Goal: Information Seeking & Learning: Learn about a topic

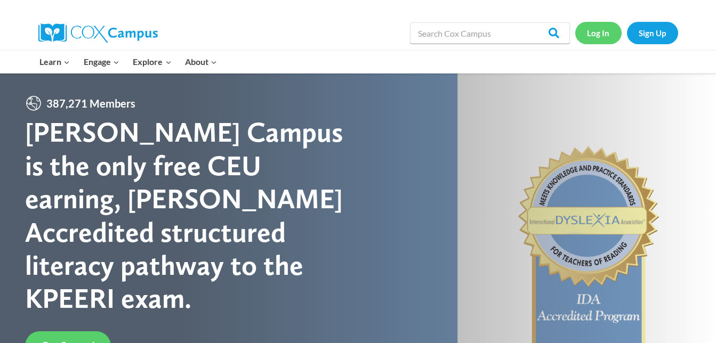
click at [595, 38] on link "Log In" at bounding box center [598, 33] width 46 height 22
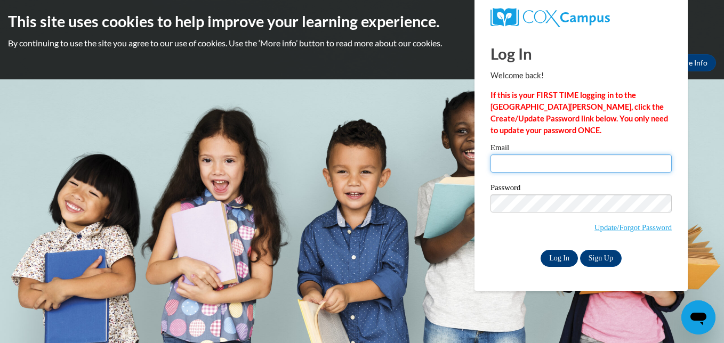
type input "[EMAIL_ADDRESS][DOMAIN_NAME]"
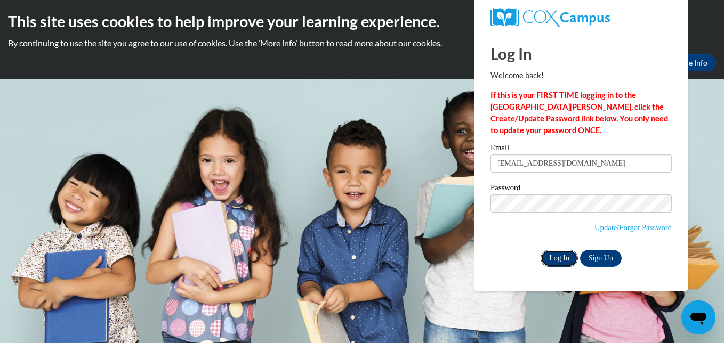
click at [553, 259] on input "Log In" at bounding box center [558, 258] width 37 height 17
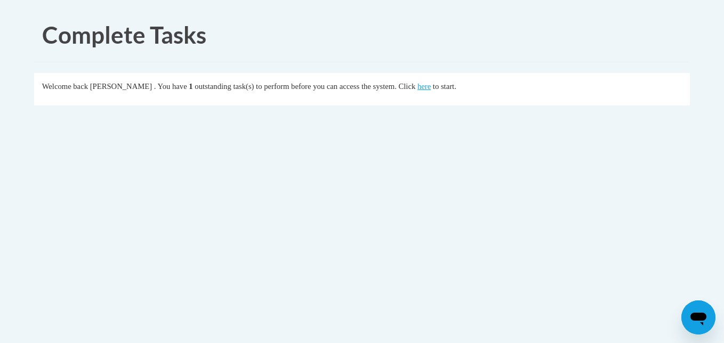
click at [449, 94] on fieldset "Welcome back Ethan Maclure . You have 1 outstanding task(s) to perform before y…" at bounding box center [362, 89] width 656 height 33
click at [431, 87] on link "here" at bounding box center [423, 86] width 13 height 9
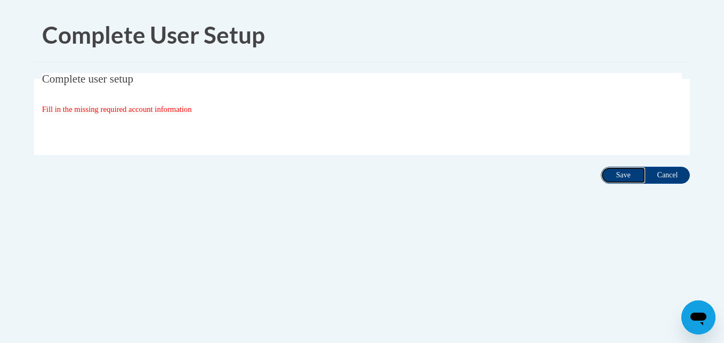
click at [612, 172] on input "Save" at bounding box center [623, 175] width 45 height 17
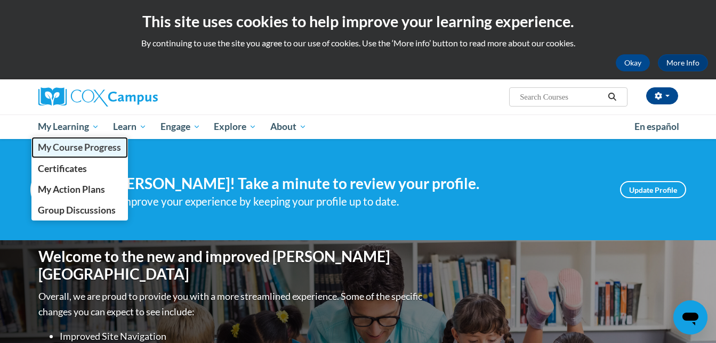
click at [69, 149] on span "My Course Progress" at bounding box center [79, 147] width 83 height 11
click at [62, 148] on span "My Course Progress" at bounding box center [79, 147] width 83 height 11
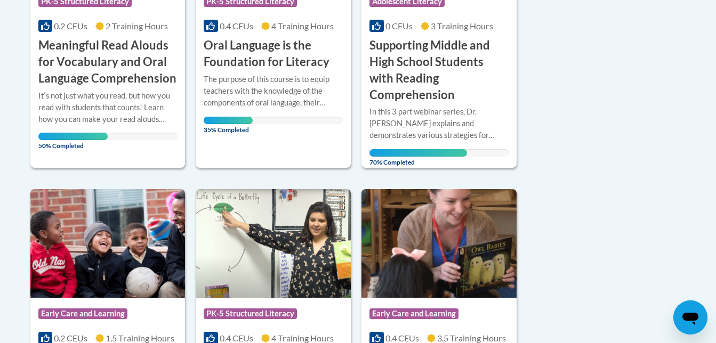
scroll to position [258, 0]
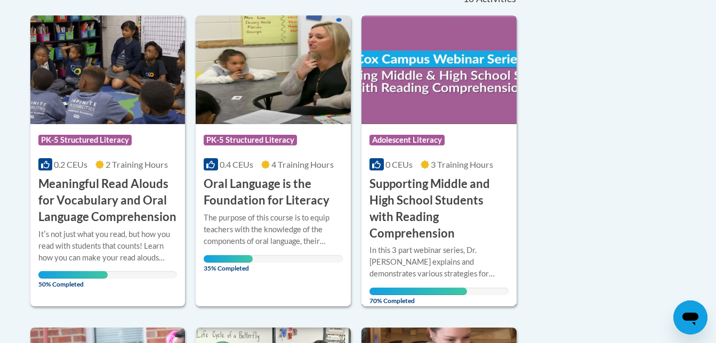
click at [391, 216] on h3 "Supporting Middle and High School Students with Reading Comprehension" at bounding box center [438, 209] width 139 height 66
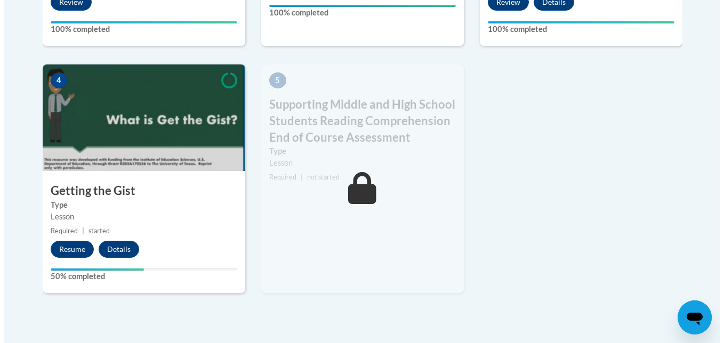
scroll to position [599, 0]
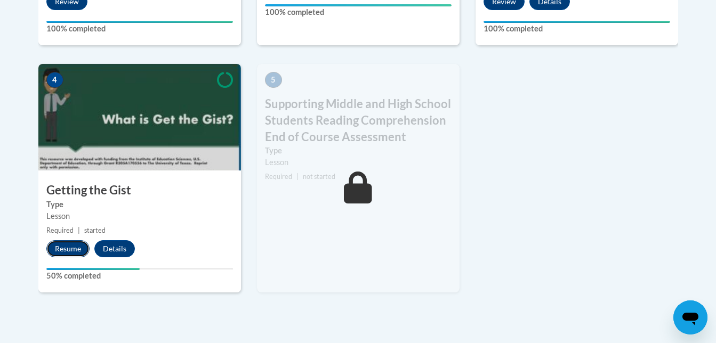
click at [72, 253] on button "Resume" at bounding box center [67, 248] width 43 height 17
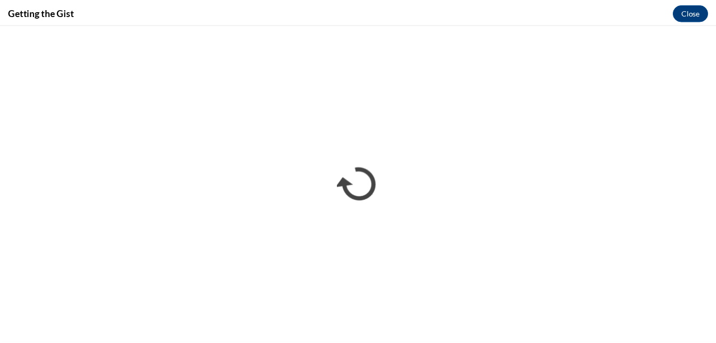
scroll to position [0, 0]
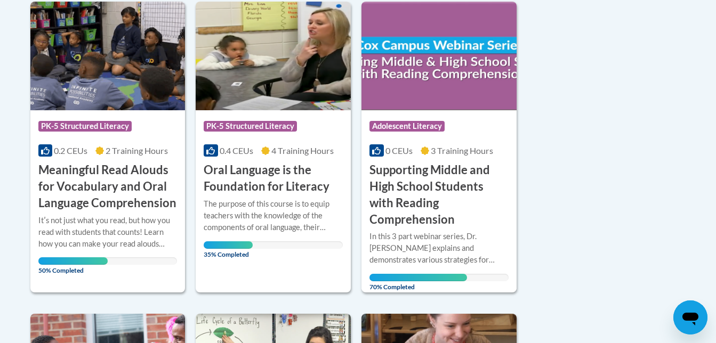
scroll to position [272, 0]
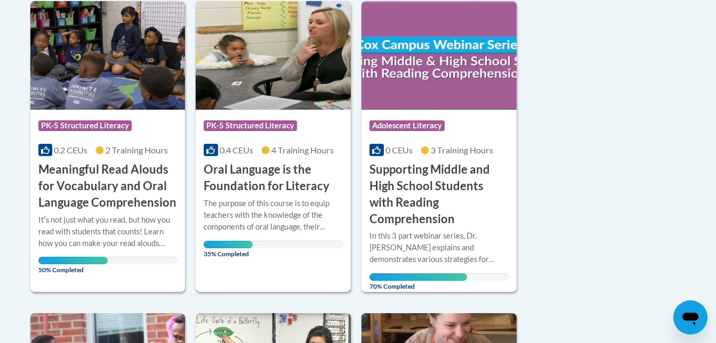
click at [251, 170] on h3 "Oral Language is the Foundation for Literacy" at bounding box center [273, 178] width 139 height 33
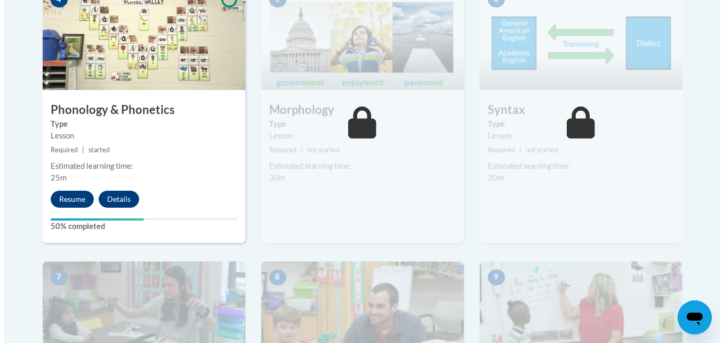
scroll to position [682, 0]
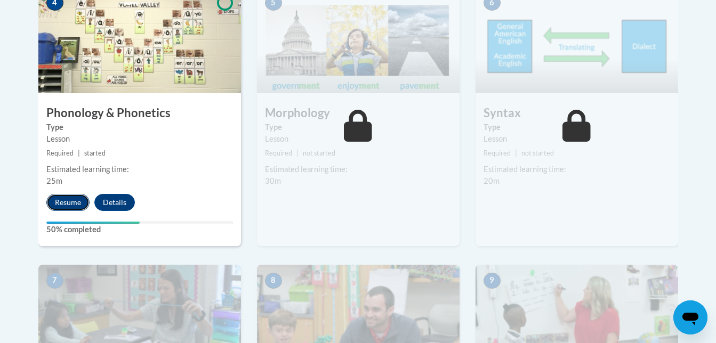
click at [72, 202] on button "Resume" at bounding box center [67, 202] width 43 height 17
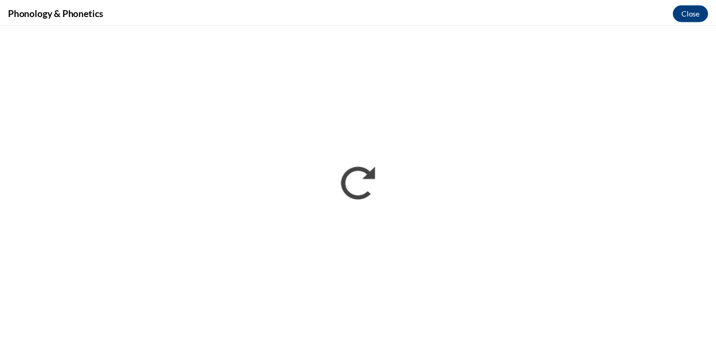
scroll to position [0, 0]
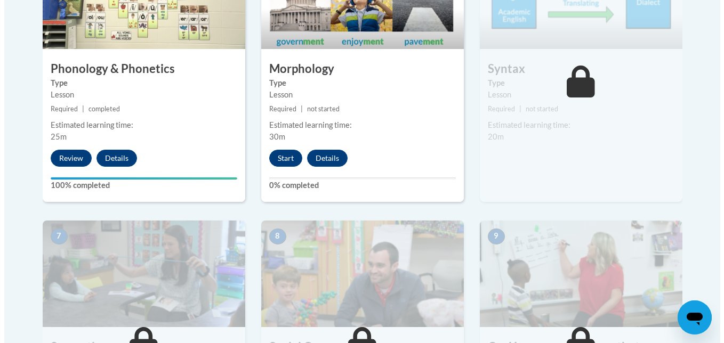
scroll to position [731, 0]
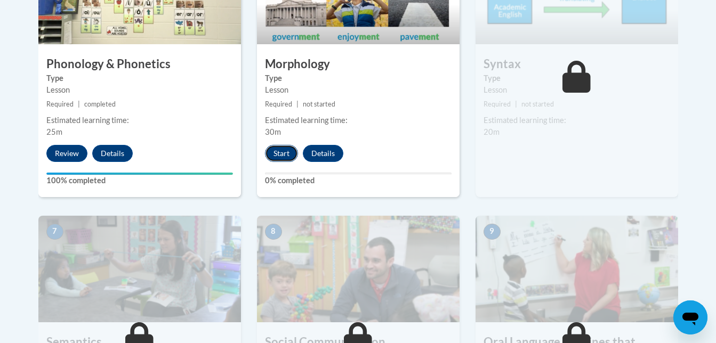
click at [281, 157] on button "Start" at bounding box center [281, 153] width 33 height 17
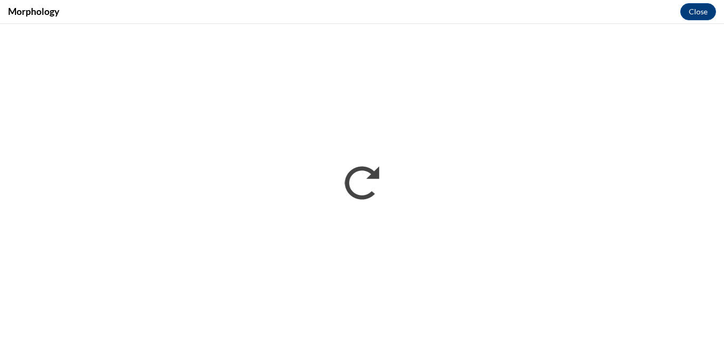
scroll to position [0, 0]
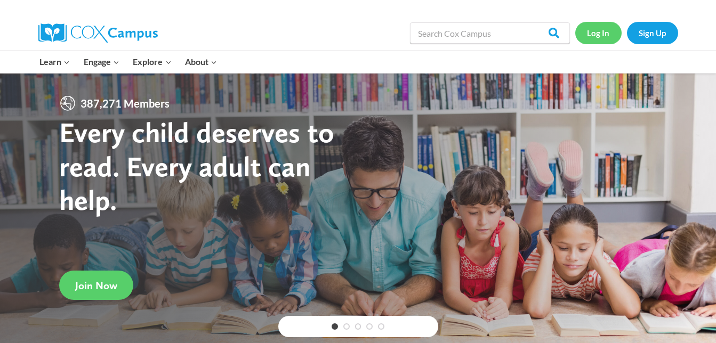
click at [607, 35] on link "Log In" at bounding box center [598, 33] width 46 height 22
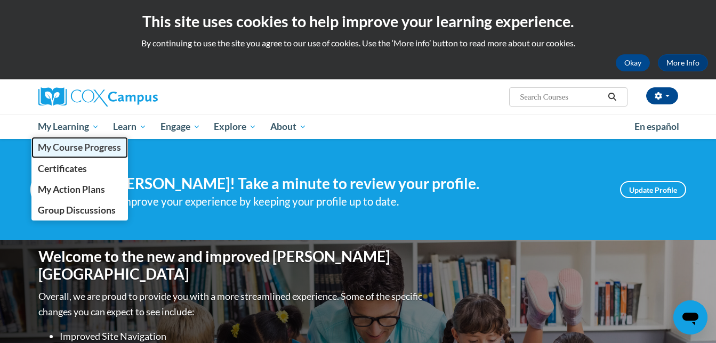
click at [83, 146] on span "My Course Progress" at bounding box center [79, 147] width 83 height 11
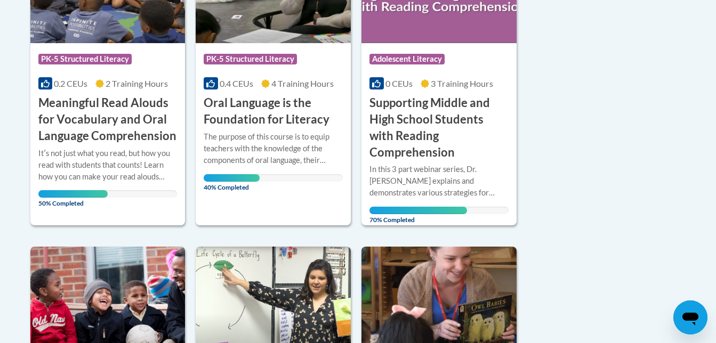
scroll to position [375, 0]
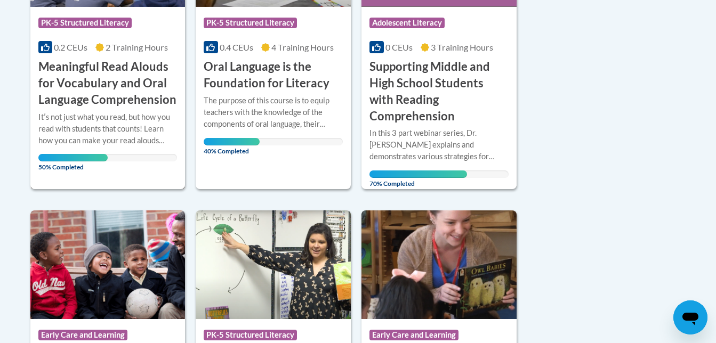
click at [114, 92] on h3 "Meaningful Read Alouds for Vocabulary and Oral Language Comprehension" at bounding box center [107, 83] width 139 height 49
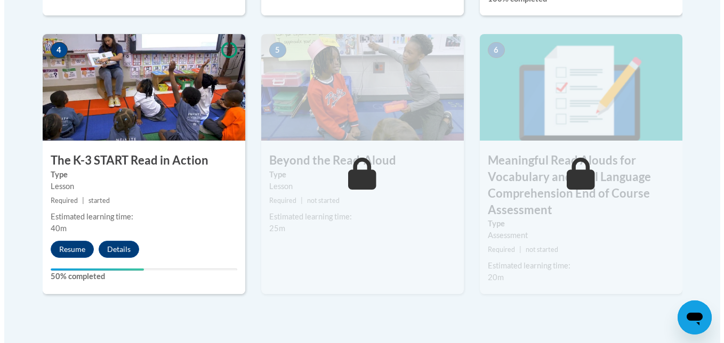
scroll to position [642, 0]
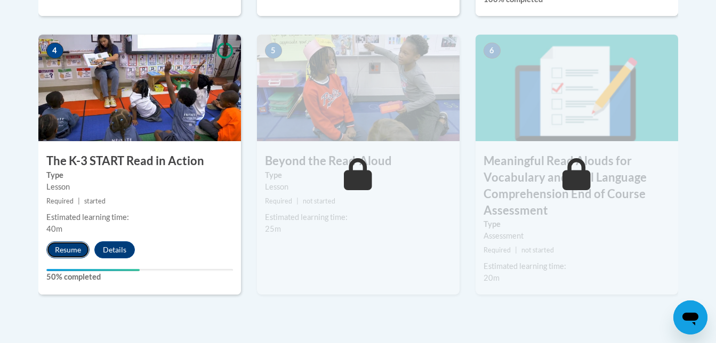
click at [61, 252] on button "Resume" at bounding box center [67, 249] width 43 height 17
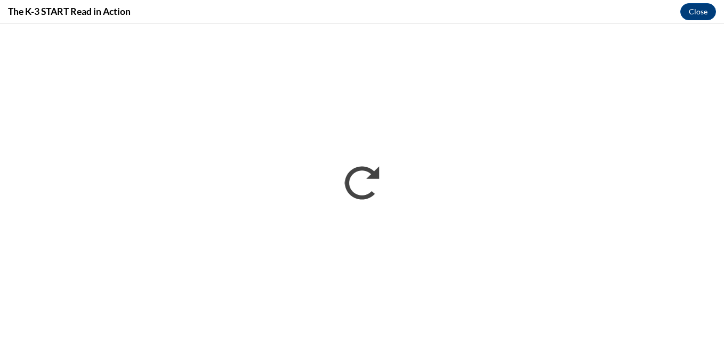
scroll to position [0, 0]
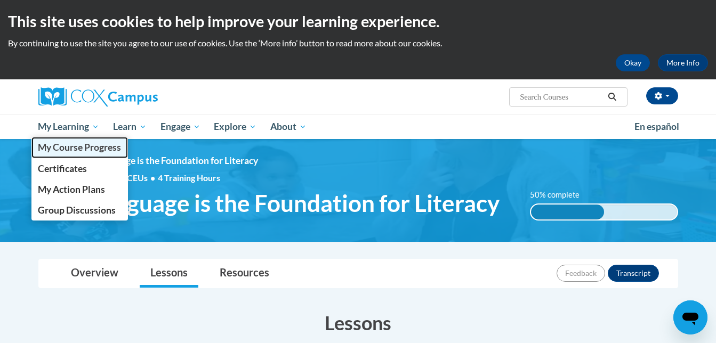
click at [83, 144] on span "My Course Progress" at bounding box center [79, 147] width 83 height 11
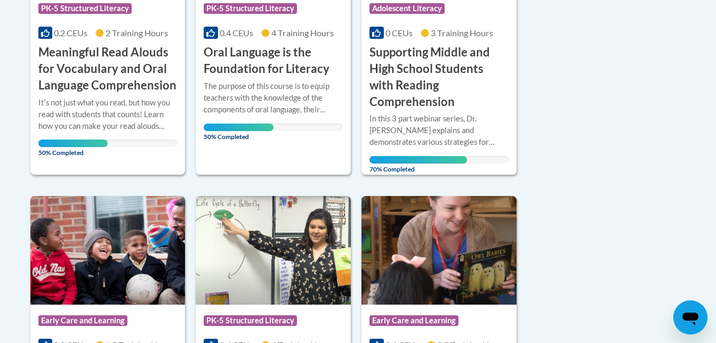
scroll to position [361, 0]
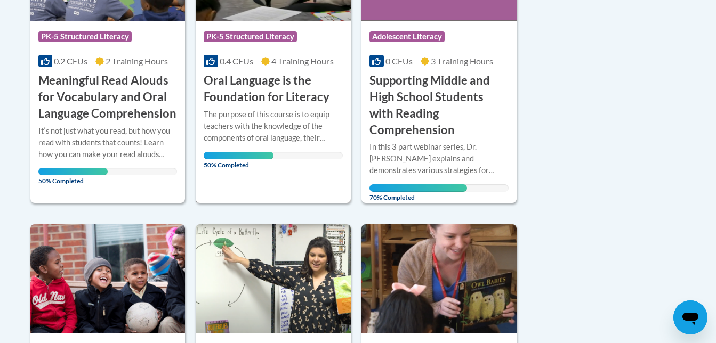
click at [289, 116] on div "The purpose of this course is to equip teachers with the knowledge of the compo…" at bounding box center [273, 126] width 139 height 35
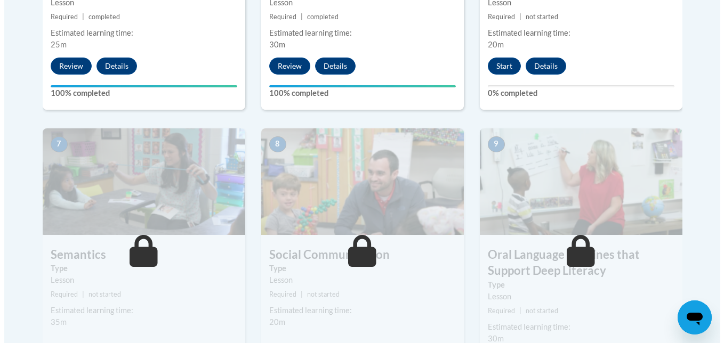
scroll to position [818, 0]
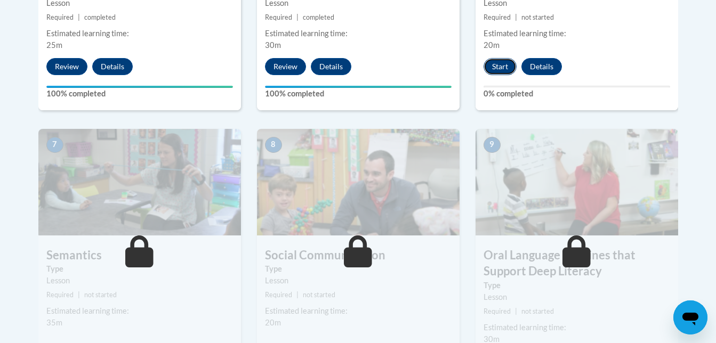
click at [500, 64] on button "Start" at bounding box center [499, 66] width 33 height 17
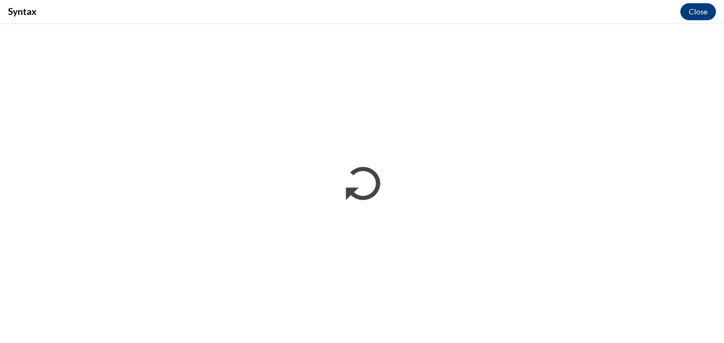
scroll to position [0, 0]
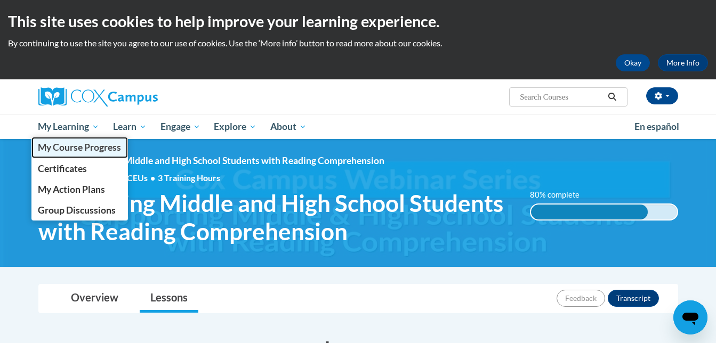
click at [86, 145] on span "My Course Progress" at bounding box center [79, 147] width 83 height 11
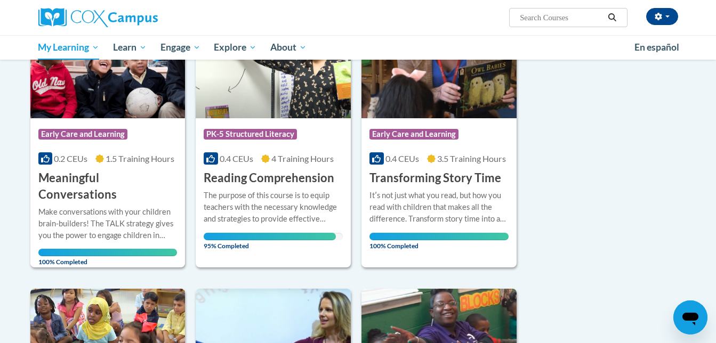
scroll to position [609, 0]
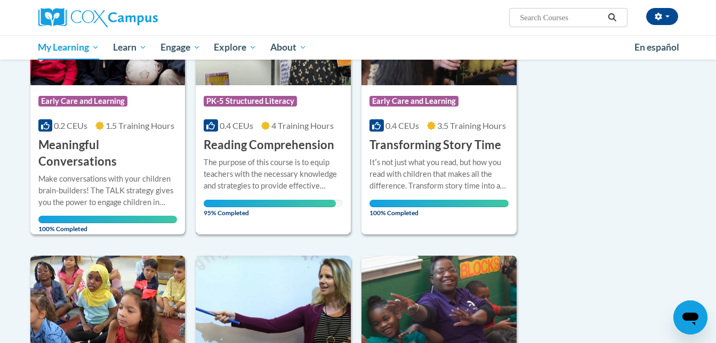
click at [249, 157] on div "The purpose of this course is to equip teachers with the necessary knowledge an…" at bounding box center [273, 174] width 139 height 35
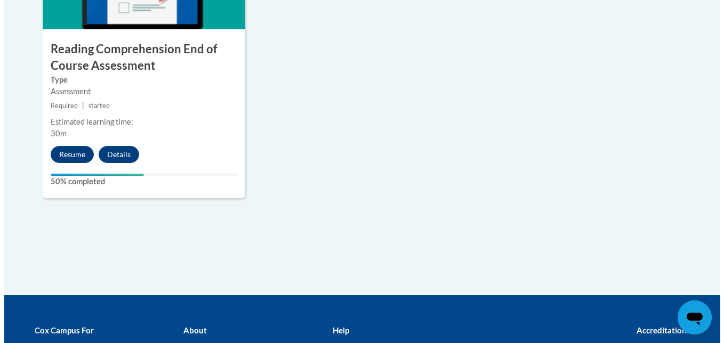
scroll to position [1335, 0]
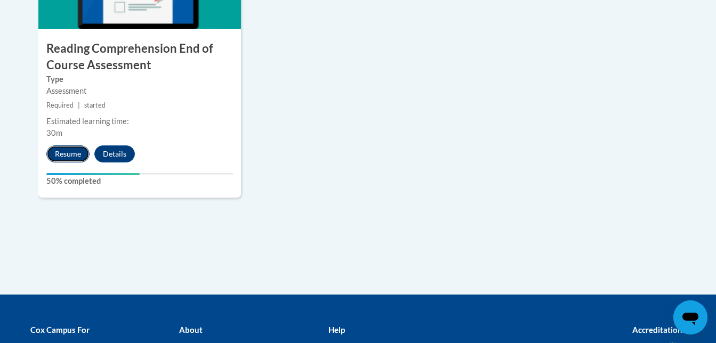
click at [79, 151] on button "Resume" at bounding box center [67, 154] width 43 height 17
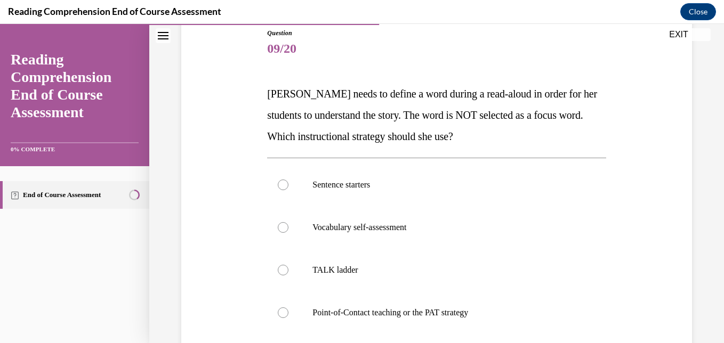
scroll to position [120, 0]
click at [269, 91] on span "Mrs. Ivie needs to define a word during a read-aloud in order for her students …" at bounding box center [432, 114] width 330 height 54
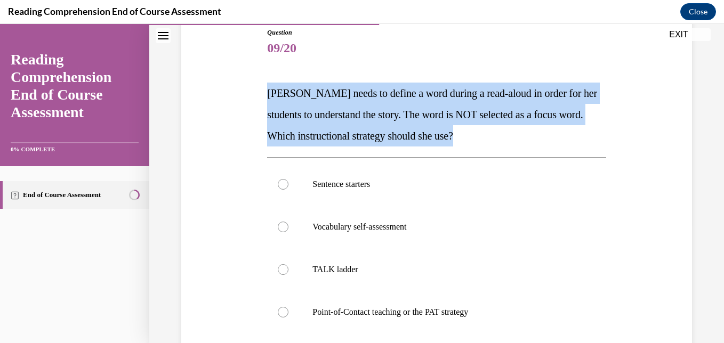
click at [269, 91] on span "Mrs. Ivie needs to define a word during a read-aloud in order for her students …" at bounding box center [432, 114] width 330 height 54
copy span "Mrs. Ivie needs to define a word during a read-aloud in order for her students …"
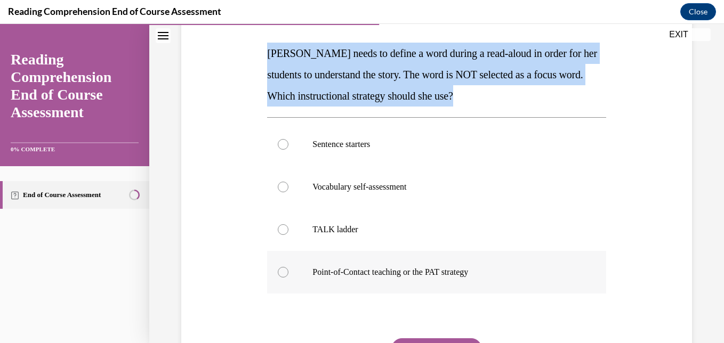
scroll to position [161, 0]
click at [371, 272] on p "Point-of-Contact teaching or the PAT strategy" at bounding box center [445, 272] width 267 height 11
click at [288, 272] on input "Point-of-Contact teaching or the PAT strategy" at bounding box center [283, 272] width 11 height 11
radio input "true"
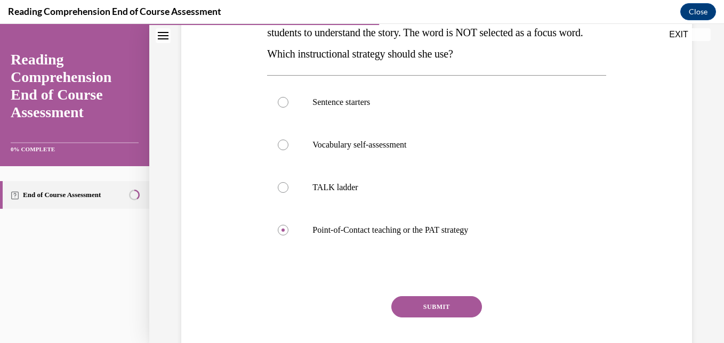
click at [427, 303] on button "SUBMIT" at bounding box center [436, 306] width 91 height 21
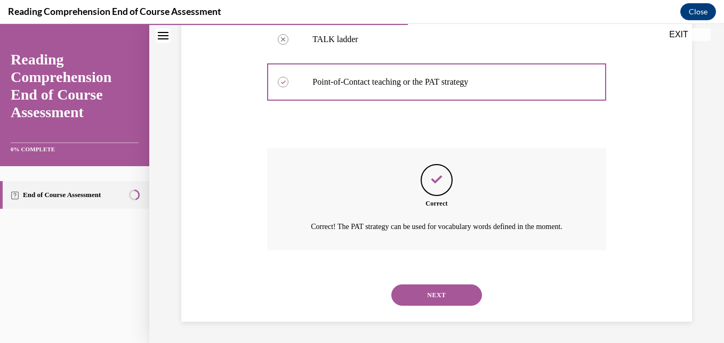
scroll to position [364, 0]
click at [446, 301] on button "NEXT" at bounding box center [436, 295] width 91 height 21
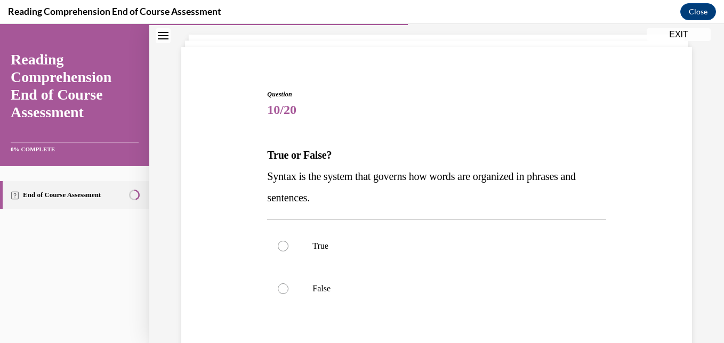
scroll to position [60, 0]
drag, startPoint x: 268, startPoint y: 155, endPoint x: 339, endPoint y: 201, distance: 84.9
click at [339, 201] on div "True or False? Syntax is the system that governs how words are organized in phr…" at bounding box center [436, 175] width 338 height 64
copy div "True or False? Syntax is the system that governs how words are organized in phr…"
click at [321, 230] on label "True" at bounding box center [436, 245] width 338 height 43
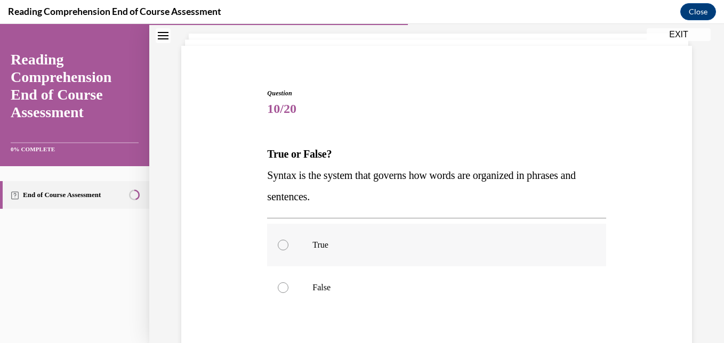
click at [288, 240] on input "True" at bounding box center [283, 245] width 11 height 11
radio input "true"
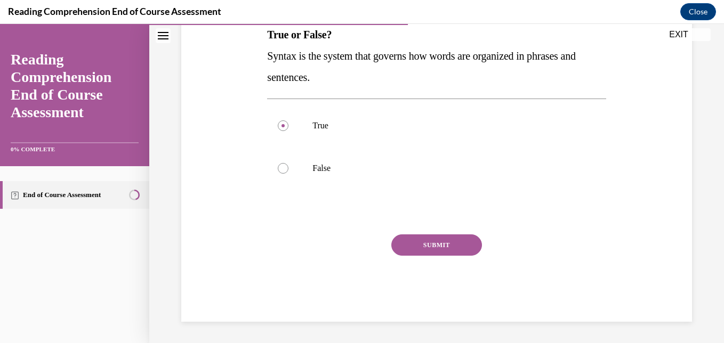
click at [427, 249] on button "SUBMIT" at bounding box center [436, 245] width 91 height 21
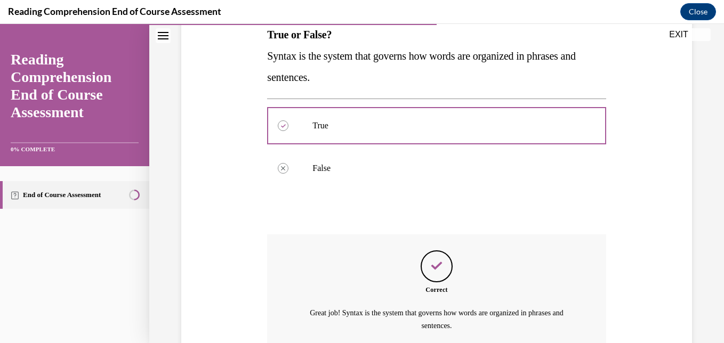
scroll to position [278, 0]
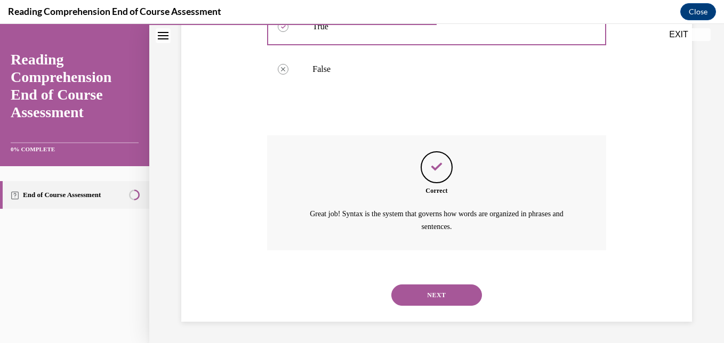
click at [443, 301] on button "NEXT" at bounding box center [436, 295] width 91 height 21
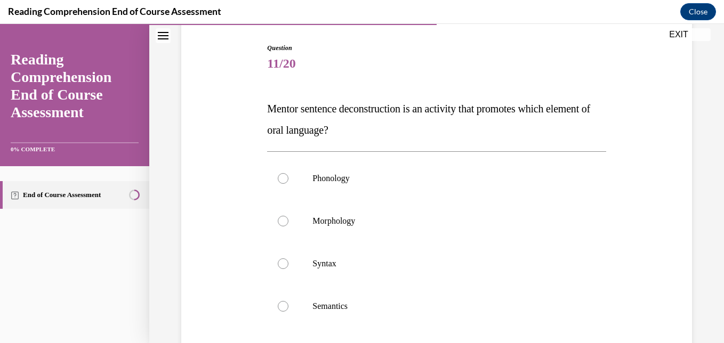
scroll to position [106, 0]
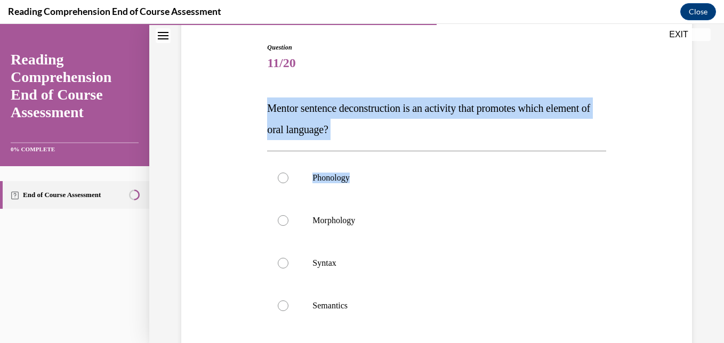
drag, startPoint x: 267, startPoint y: 104, endPoint x: 398, endPoint y: 142, distance: 136.0
click at [398, 142] on div "Question 11/20 Mentor sentence deconstruction is an activity that promotes whic…" at bounding box center [436, 251] width 338 height 417
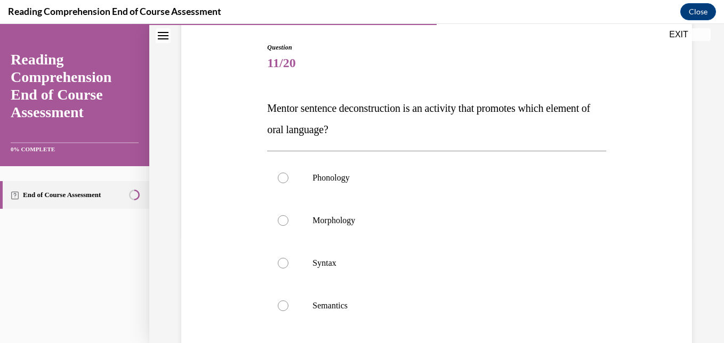
drag, startPoint x: 387, startPoint y: 129, endPoint x: 228, endPoint y: 102, distance: 161.7
click at [228, 102] on div "Question 11/20 Mentor sentence deconstruction is an activity that promotes whic…" at bounding box center [437, 235] width 516 height 449
copy span "Mentor sentence deconstruction is an activity that promotes which element of or…"
click at [312, 262] on p "Syntax" at bounding box center [445, 263] width 267 height 11
click at [288, 262] on input "Syntax" at bounding box center [283, 263] width 11 height 11
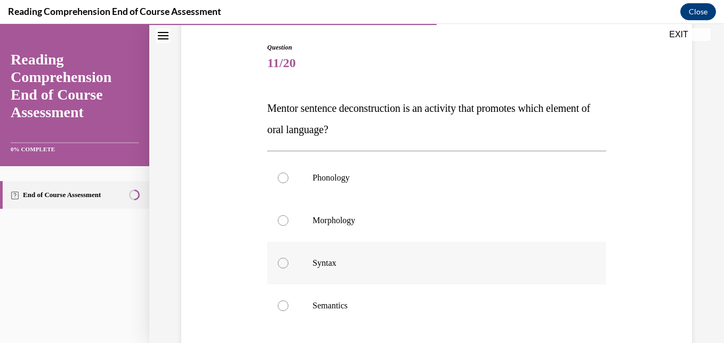
radio input "true"
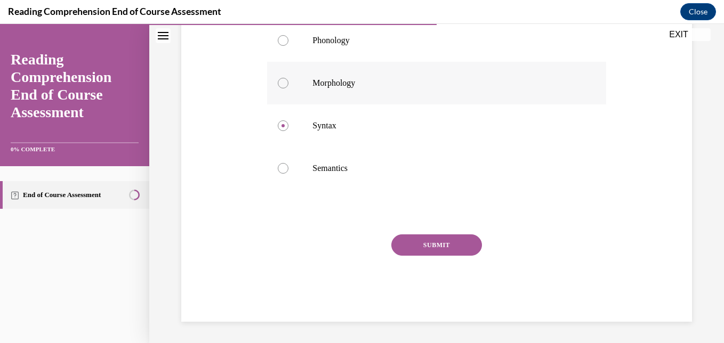
scroll to position [243, 0]
click at [441, 239] on button "SUBMIT" at bounding box center [436, 245] width 91 height 21
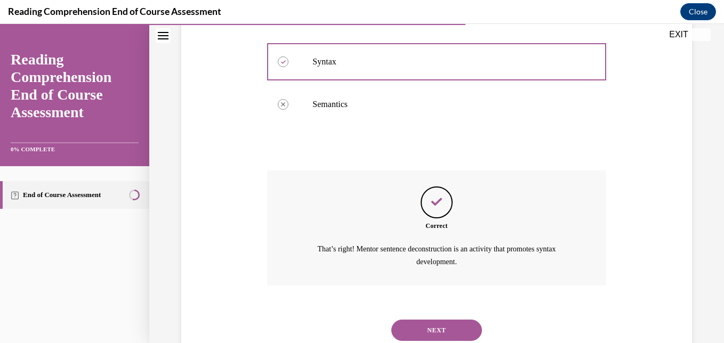
scroll to position [342, 0]
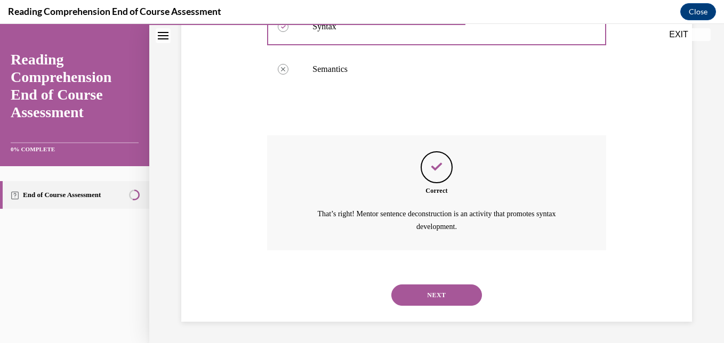
click at [445, 293] on button "NEXT" at bounding box center [436, 295] width 91 height 21
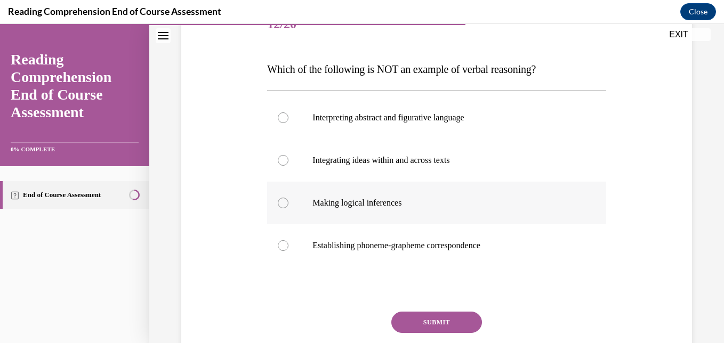
scroll to position [145, 0]
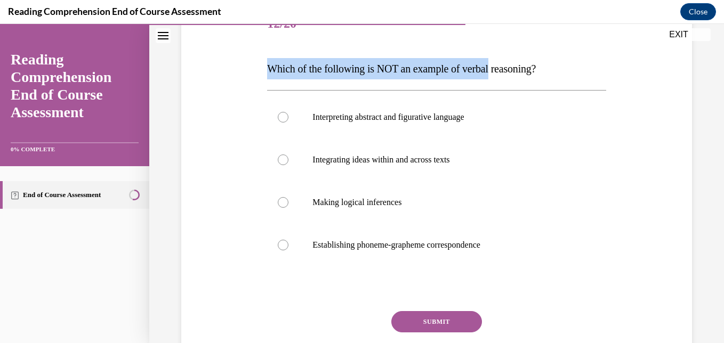
drag, startPoint x: 267, startPoint y: 68, endPoint x: 502, endPoint y: 68, distance: 235.1
click at [502, 68] on span "Which of the following is NOT an example of verbal reasoning?" at bounding box center [401, 69] width 269 height 12
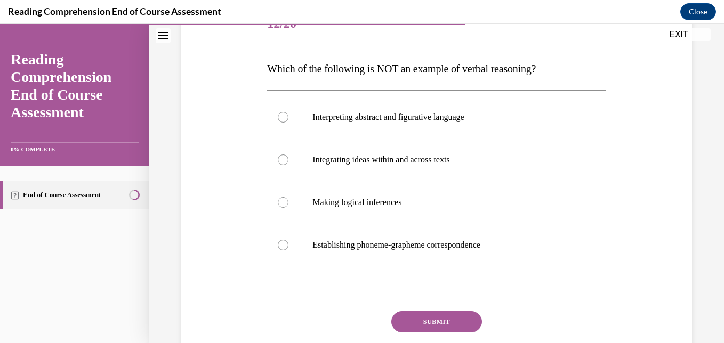
click at [520, 69] on span "Which of the following is NOT an example of verbal reasoning?" at bounding box center [401, 69] width 269 height 12
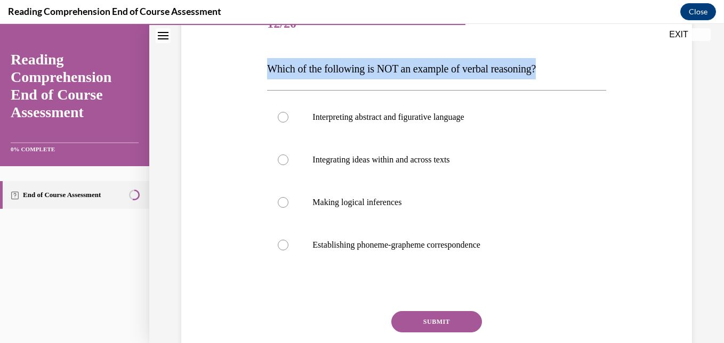
copy span "Which of the following is NOT an example of verbal reasoning?"
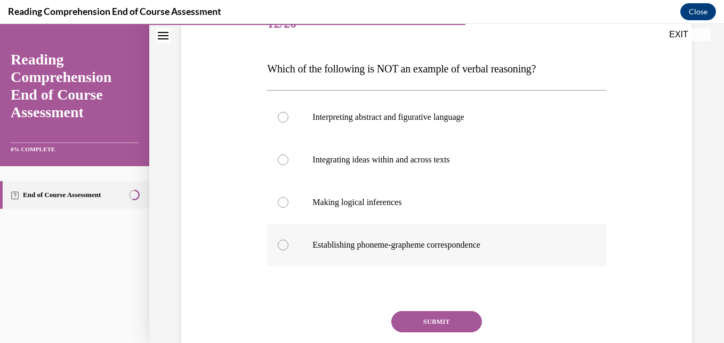
click at [332, 253] on label "Establishing phoneme-grapheme correspondence" at bounding box center [436, 245] width 338 height 43
click at [288, 251] on input "Establishing phoneme-grapheme correspondence" at bounding box center [283, 245] width 11 height 11
radio input "true"
click at [423, 318] on button "SUBMIT" at bounding box center [436, 321] width 91 height 21
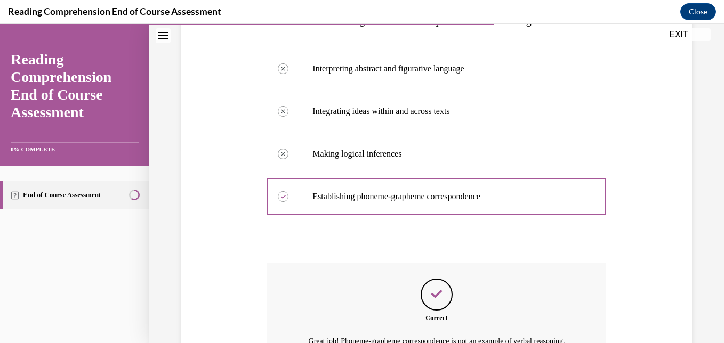
scroll to position [321, 0]
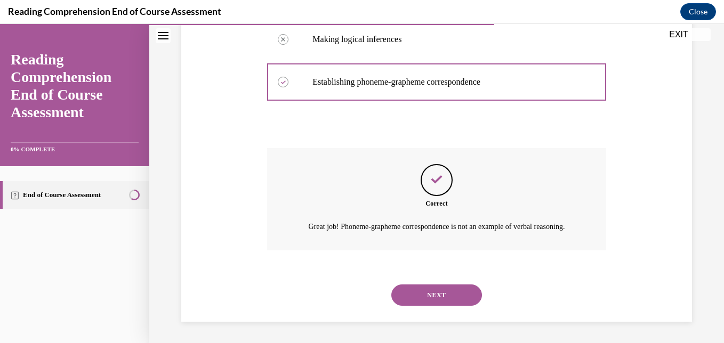
click at [433, 294] on button "NEXT" at bounding box center [436, 295] width 91 height 21
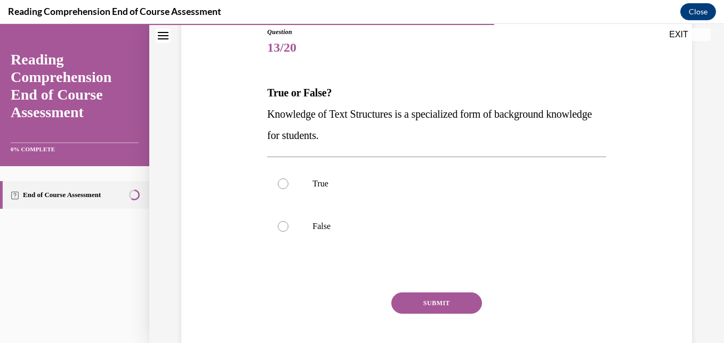
scroll to position [122, 0]
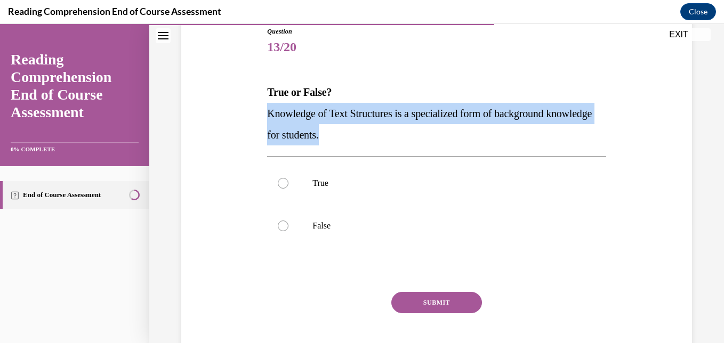
drag, startPoint x: 264, startPoint y: 110, endPoint x: 385, endPoint y: 134, distance: 122.8
click at [385, 134] on div "Question 13/20 True or False? Knowledge of Text Structures is a specialized for…" at bounding box center [436, 195] width 344 height 369
copy span "Knowledge of Text Structures is a specialized form of background knowledge for …"
click at [307, 176] on label "True" at bounding box center [436, 183] width 338 height 43
click at [288, 178] on input "True" at bounding box center [283, 183] width 11 height 11
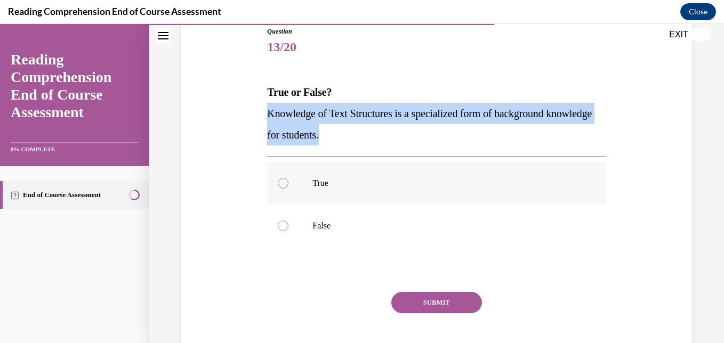
radio input "true"
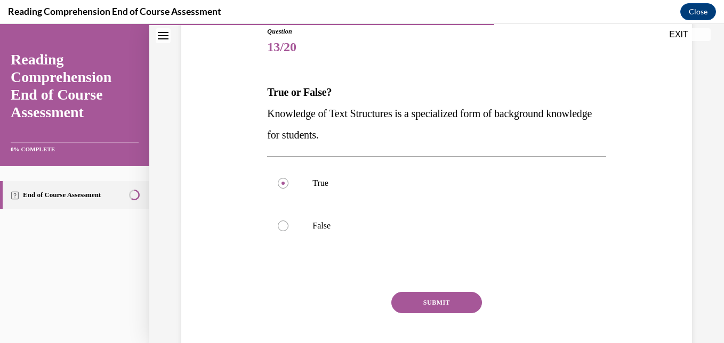
click at [406, 300] on button "SUBMIT" at bounding box center [436, 302] width 91 height 21
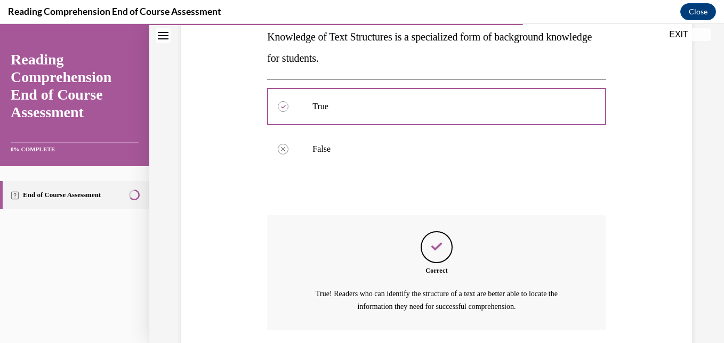
scroll to position [278, 0]
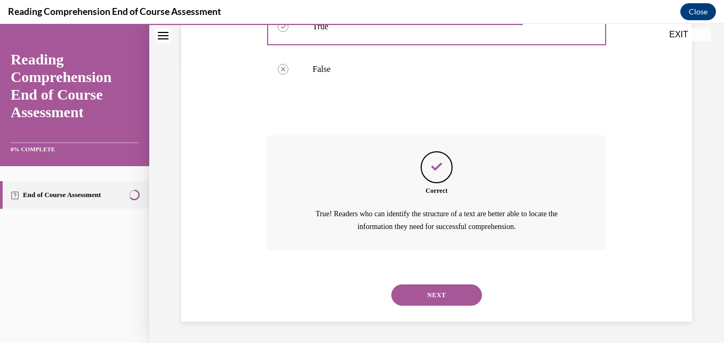
click at [439, 294] on button "NEXT" at bounding box center [436, 295] width 91 height 21
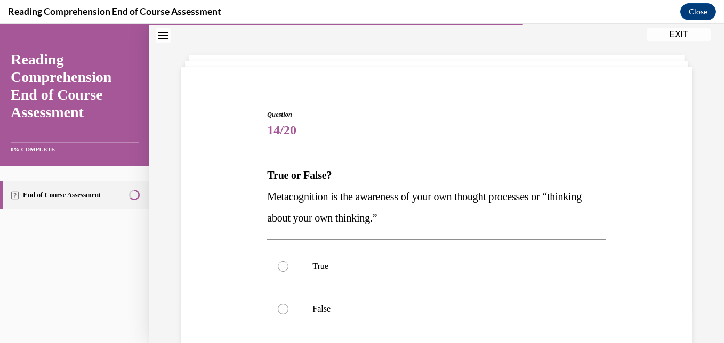
scroll to position [39, 0]
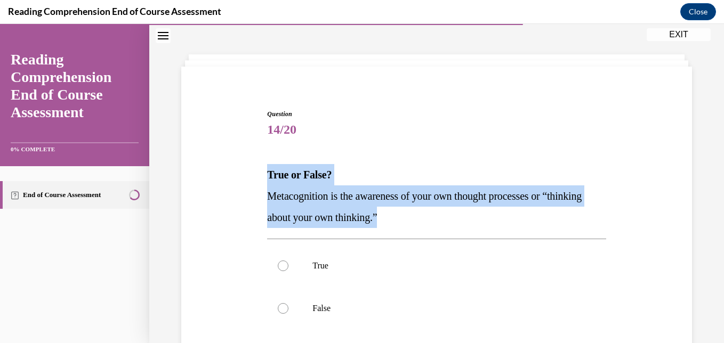
drag, startPoint x: 267, startPoint y: 170, endPoint x: 433, endPoint y: 219, distance: 173.2
click at [433, 219] on div "True or False? Metacognition is the awareness of your own thought processes or …" at bounding box center [436, 196] width 338 height 64
copy div "True or False? Metacognition is the awareness of your own thought processes or …"
click at [325, 271] on p "True" at bounding box center [445, 266] width 267 height 11
click at [288, 271] on input "True" at bounding box center [283, 266] width 11 height 11
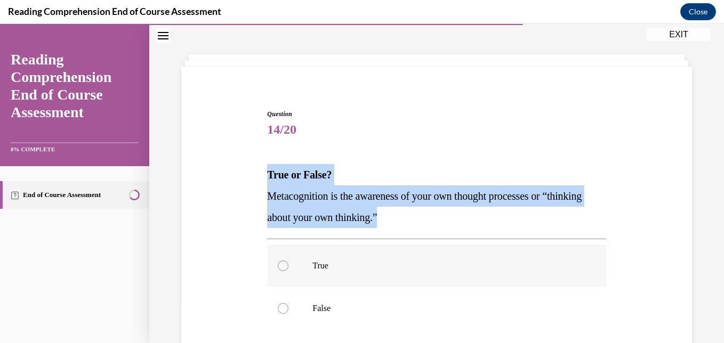
radio input "true"
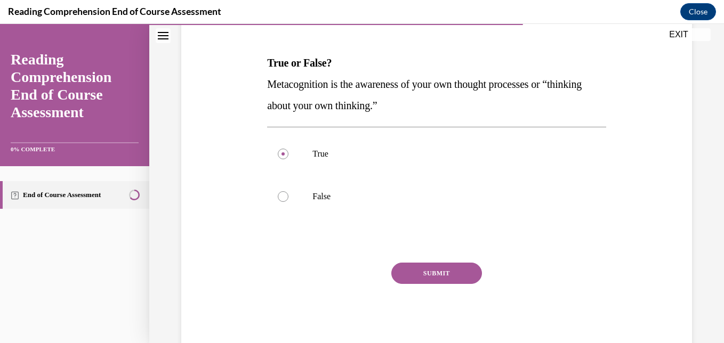
click at [428, 275] on button "SUBMIT" at bounding box center [436, 273] width 91 height 21
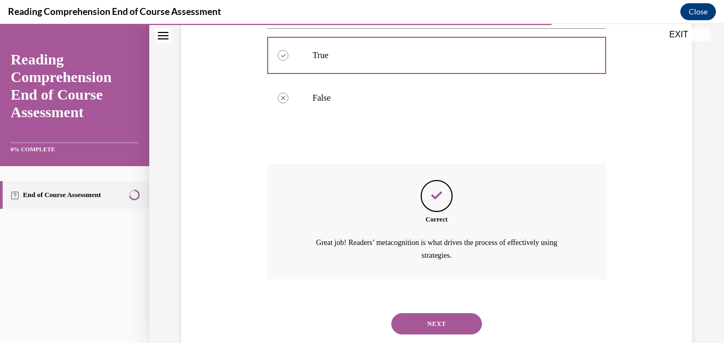
scroll to position [278, 0]
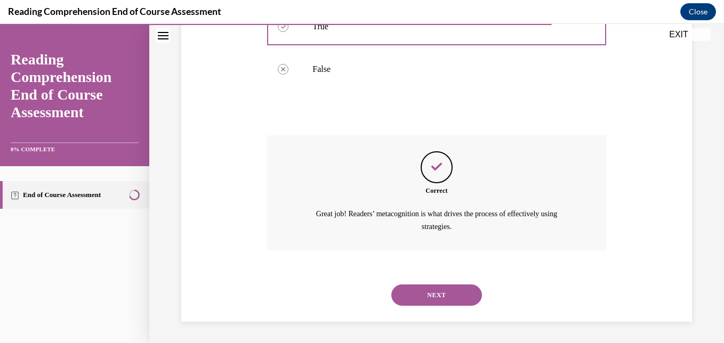
click at [437, 298] on button "NEXT" at bounding box center [436, 295] width 91 height 21
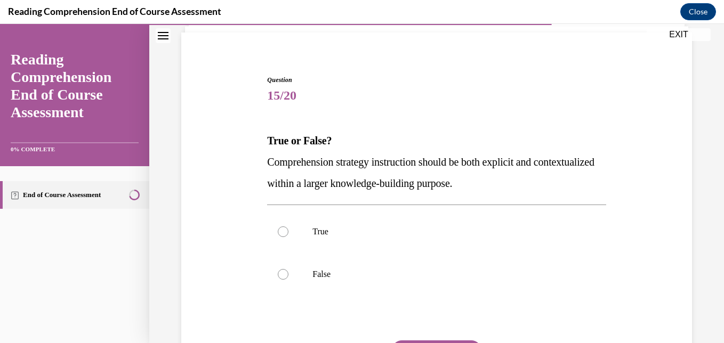
scroll to position [115, 0]
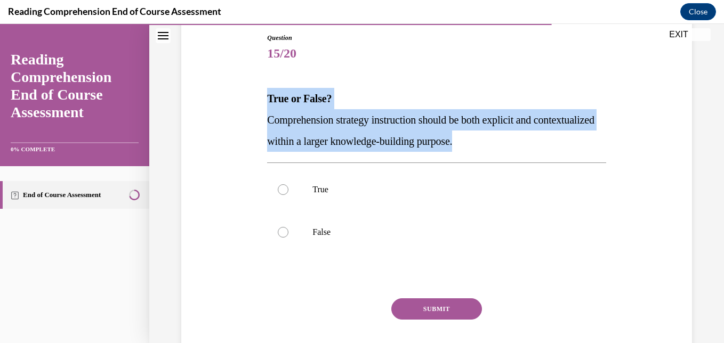
drag, startPoint x: 263, startPoint y: 94, endPoint x: 540, endPoint y: 132, distance: 279.2
click at [540, 132] on div "Question 15/20 True or False? Comprehension strategy instruction should be both…" at bounding box center [436, 201] width 344 height 369
copy div "True or False? Comprehension strategy instruction should be both explicit and c…"
click at [305, 196] on label "True" at bounding box center [436, 189] width 338 height 43
click at [288, 195] on input "True" at bounding box center [283, 189] width 11 height 11
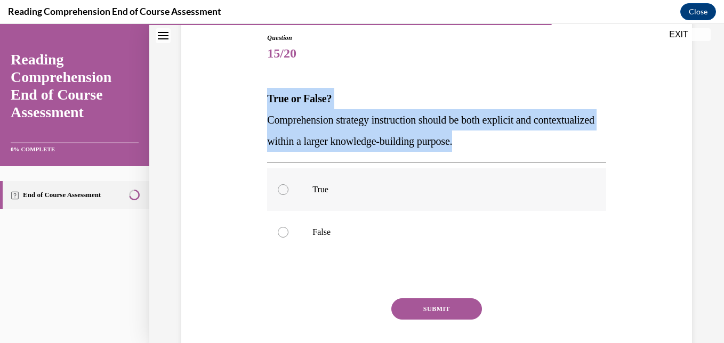
radio input "true"
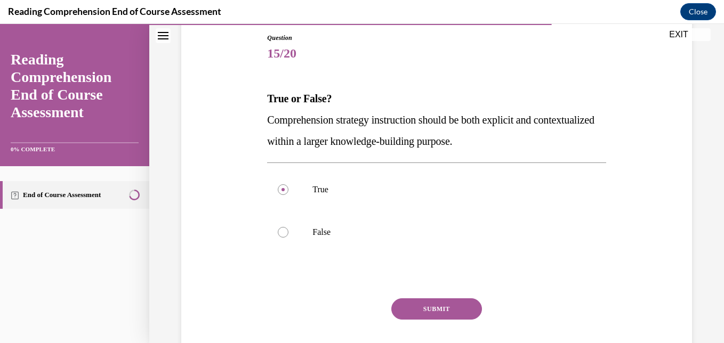
click at [414, 308] on button "SUBMIT" at bounding box center [436, 308] width 91 height 21
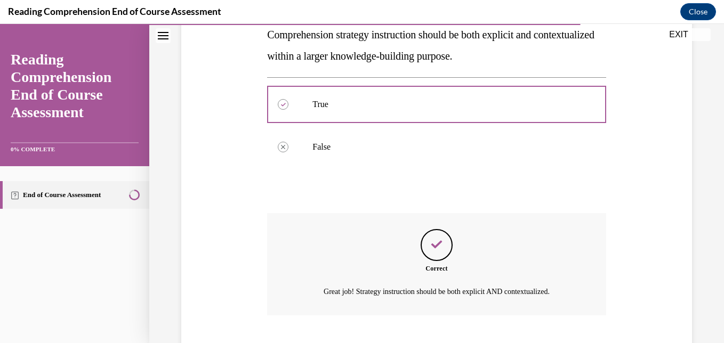
scroll to position [265, 0]
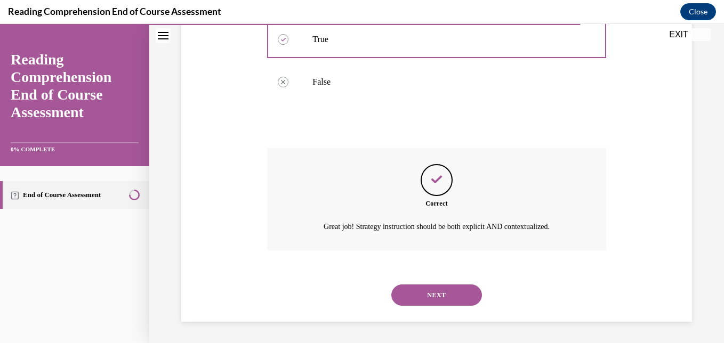
click at [443, 296] on button "NEXT" at bounding box center [436, 295] width 91 height 21
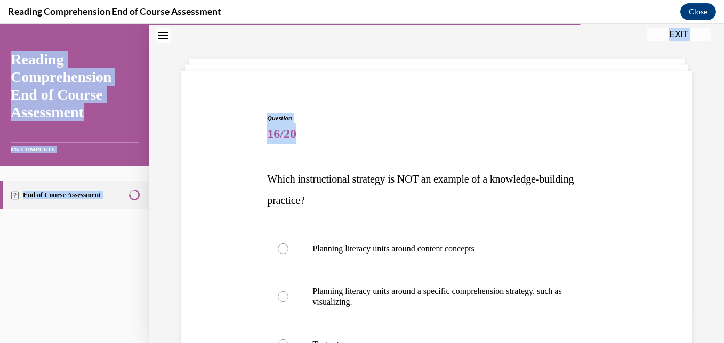
scroll to position [254, 0]
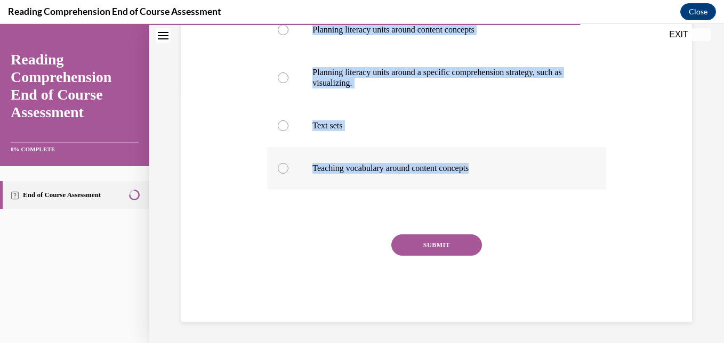
drag, startPoint x: 264, startPoint y: 171, endPoint x: 535, endPoint y: 171, distance: 270.2
click at [535, 171] on div "Question 16/20 Which instructional strategy is NOT an example of a knowledge-bu…" at bounding box center [436, 99] width 344 height 443
copy div "Which instructional strategy is NOT an example of a knowledge-building practice…"
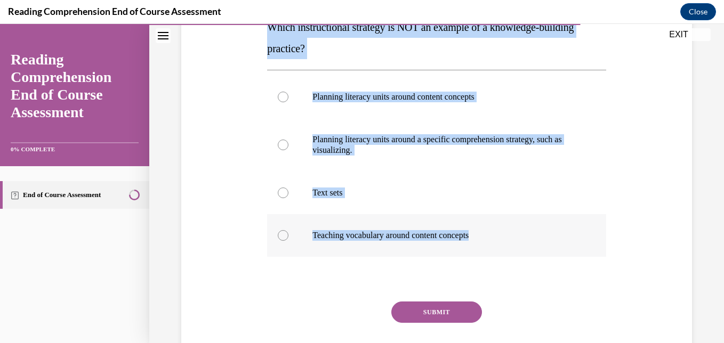
scroll to position [186, 0]
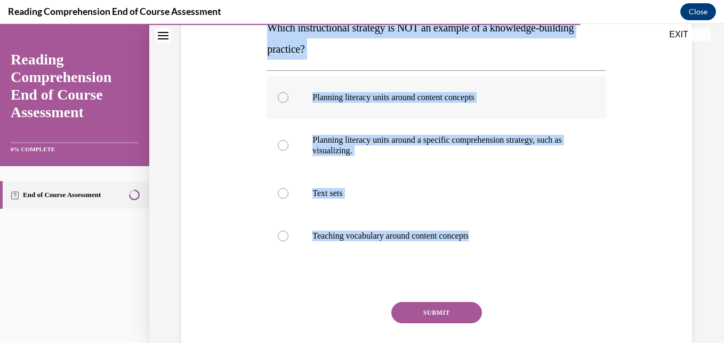
click at [422, 93] on p "Planning literacy units around content concepts" at bounding box center [445, 97] width 267 height 11
click at [288, 93] on input "Planning literacy units around content concepts" at bounding box center [283, 97] width 11 height 11
radio input "true"
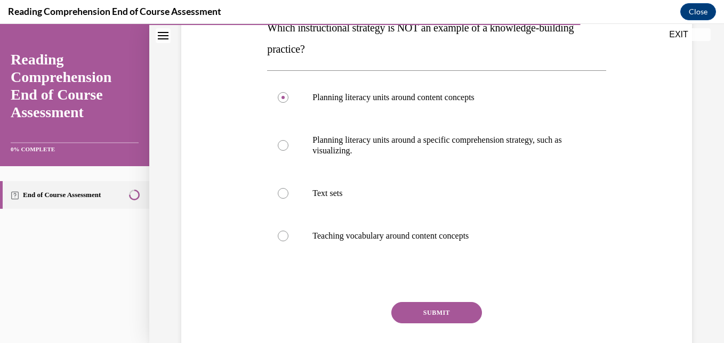
click at [423, 316] on button "SUBMIT" at bounding box center [436, 312] width 91 height 21
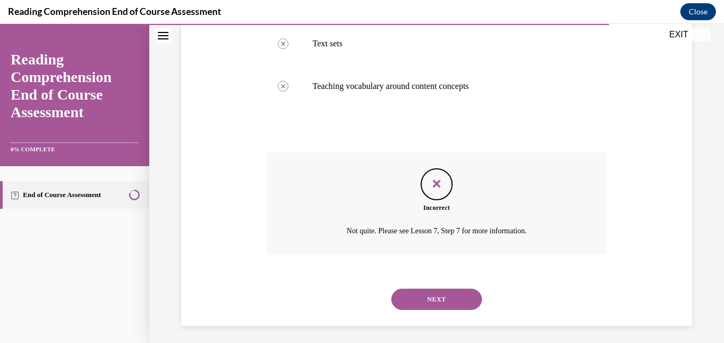
scroll to position [336, 0]
click at [425, 296] on button "NEXT" at bounding box center [436, 298] width 91 height 21
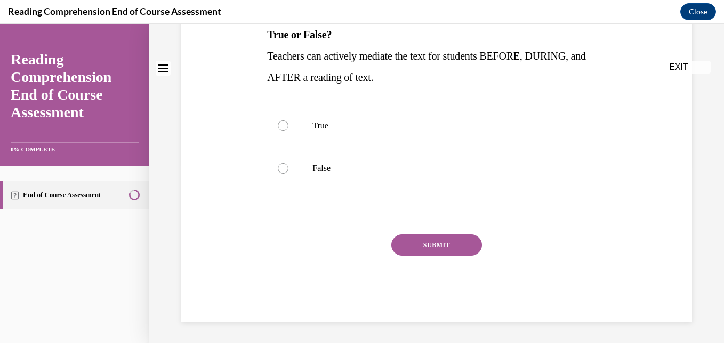
scroll to position [0, 0]
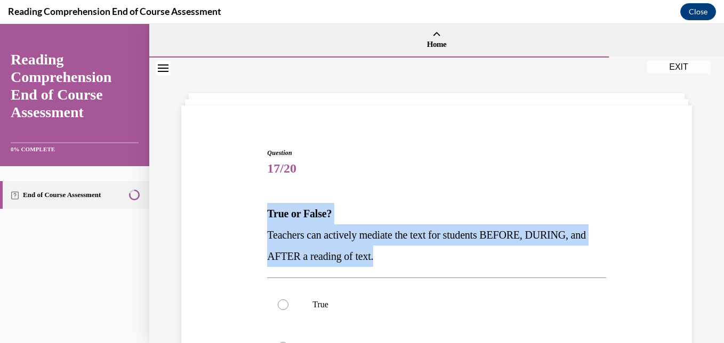
drag, startPoint x: 265, startPoint y: 209, endPoint x: 403, endPoint y: 259, distance: 146.0
click at [403, 259] on div "True or False? Teachers can actively mediate the text for students BEFORE, DURI…" at bounding box center [436, 235] width 338 height 64
copy div "True or False? Teachers can actively mediate the text for students BEFORE, DURI…"
click at [308, 296] on label "True" at bounding box center [436, 305] width 338 height 43
click at [288, 300] on input "True" at bounding box center [283, 305] width 11 height 11
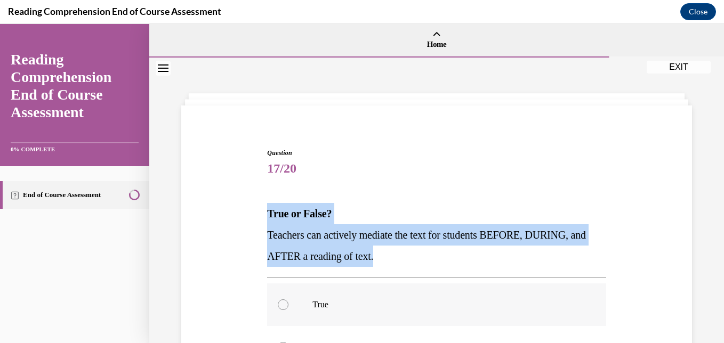
radio input "true"
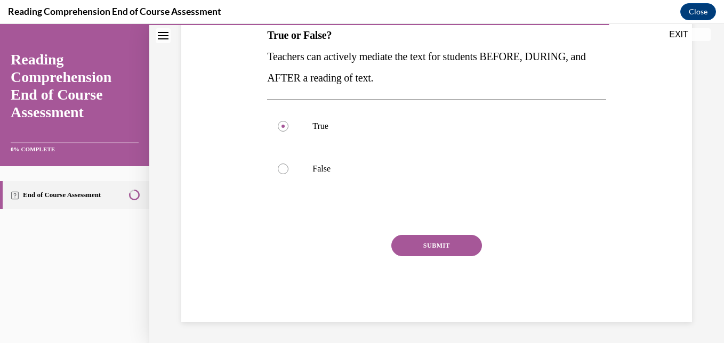
click at [437, 245] on button "SUBMIT" at bounding box center [436, 245] width 91 height 21
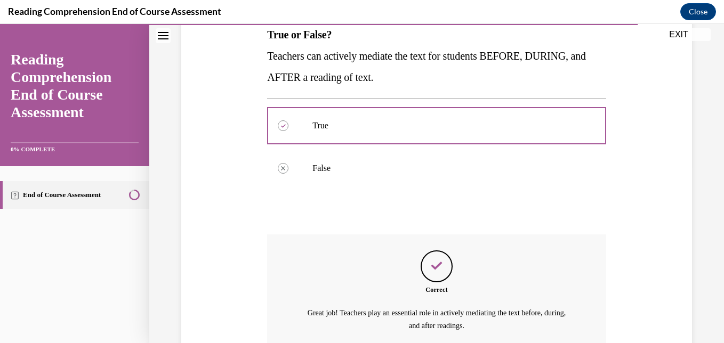
scroll to position [278, 0]
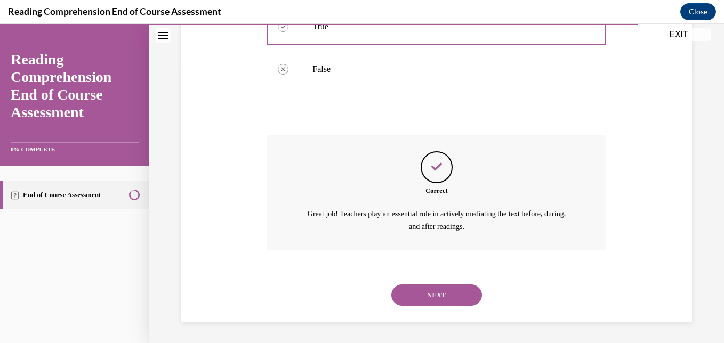
click at [437, 293] on button "NEXT" at bounding box center [436, 295] width 91 height 21
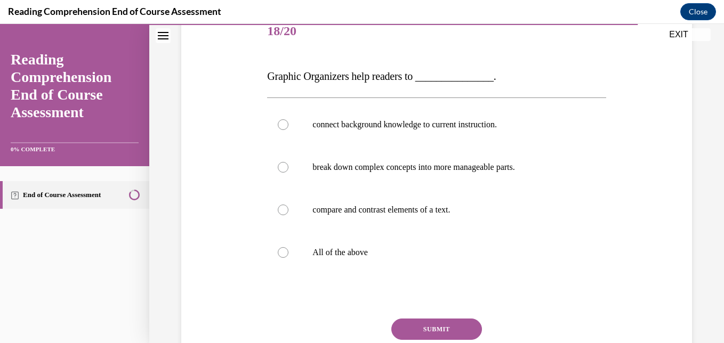
scroll to position [145, 0]
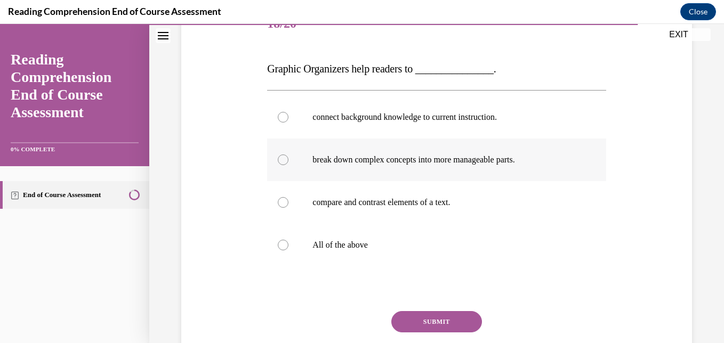
click at [346, 157] on p "break down complex concepts into more manageable parts." at bounding box center [445, 160] width 267 height 11
click at [288, 157] on input "break down complex concepts into more manageable parts." at bounding box center [283, 160] width 11 height 11
radio input "true"
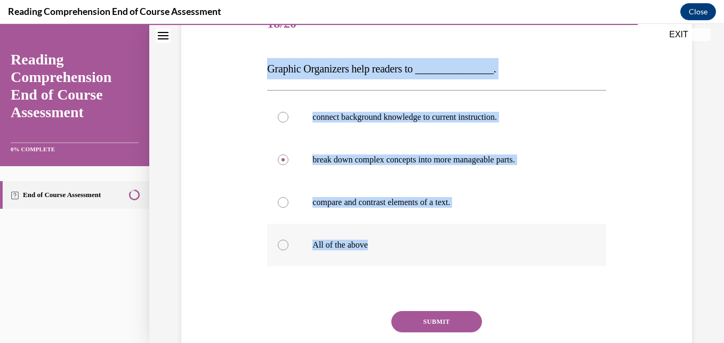
drag, startPoint x: 265, startPoint y: 67, endPoint x: 442, endPoint y: 249, distance: 254.1
click at [442, 249] on div "Question 18/20 Graphic Organizers help readers to _______________. connect back…" at bounding box center [436, 200] width 338 height 395
copy div "Graphic Organizers help readers to _______________. connect background knowledg…"
click at [418, 127] on label "connect background knowledge to current instruction." at bounding box center [436, 117] width 338 height 43
click at [288, 123] on input "connect background knowledge to current instruction." at bounding box center [283, 117] width 11 height 11
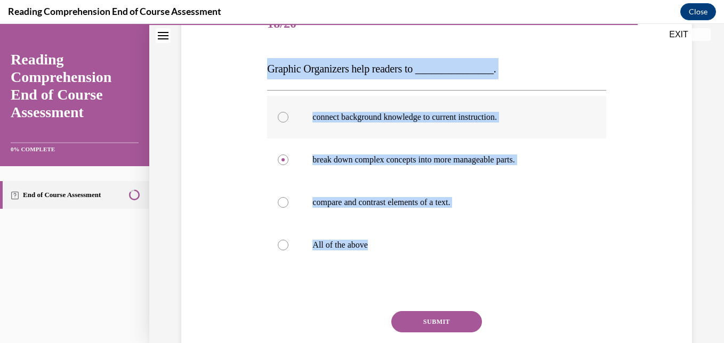
radio input "true"
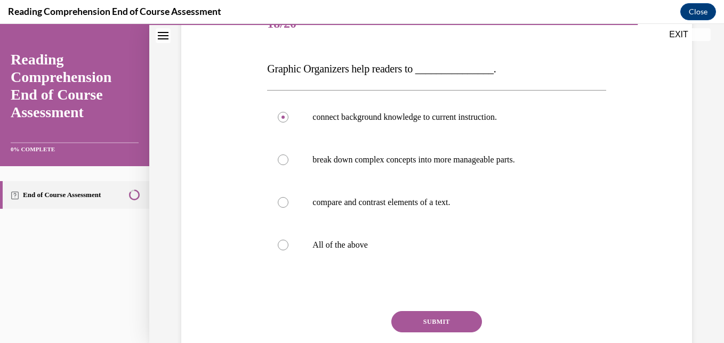
click at [421, 322] on button "SUBMIT" at bounding box center [436, 321] width 91 height 21
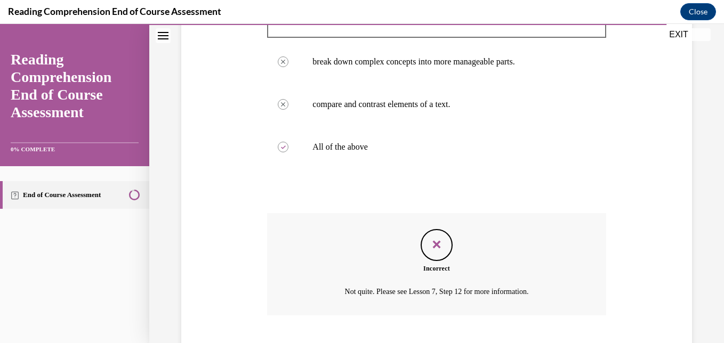
scroll to position [308, 0]
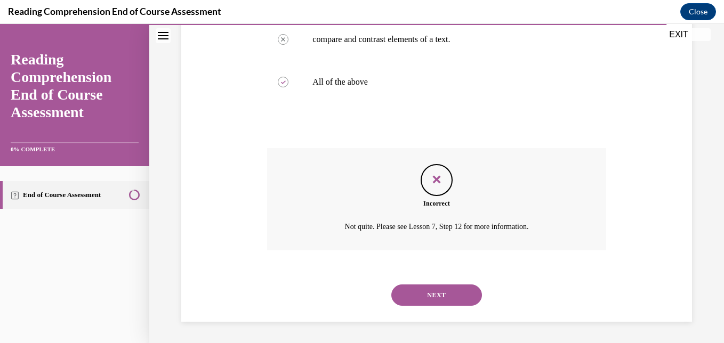
click at [429, 298] on button "NEXT" at bounding box center [436, 295] width 91 height 21
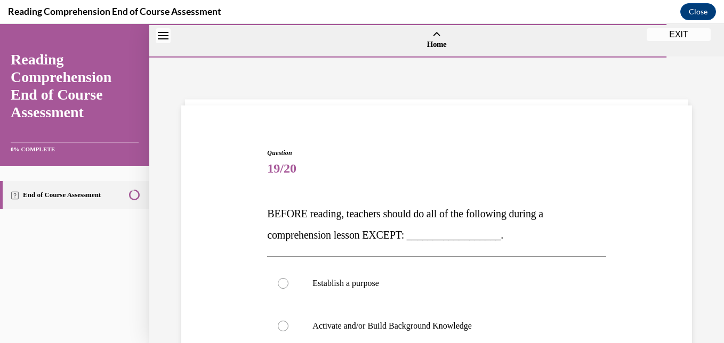
scroll to position [157, 0]
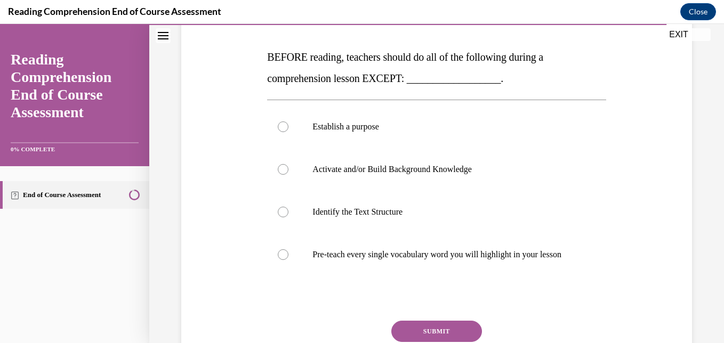
click at [269, 58] on span "BEFORE reading, teachers should do all of the following during a comprehension …" at bounding box center [405, 67] width 276 height 33
drag, startPoint x: 265, startPoint y: 56, endPoint x: 514, endPoint y: 73, distance: 249.0
click at [514, 73] on p "BEFORE reading, teachers should do all of the following during a comprehension …" at bounding box center [436, 67] width 338 height 43
click at [354, 259] on p "Pre-teach every single vocabulary word you will highlight in your lesson" at bounding box center [445, 254] width 267 height 11
click at [288, 259] on input "Pre-teach every single vocabulary word you will highlight in your lesson" at bounding box center [283, 254] width 11 height 11
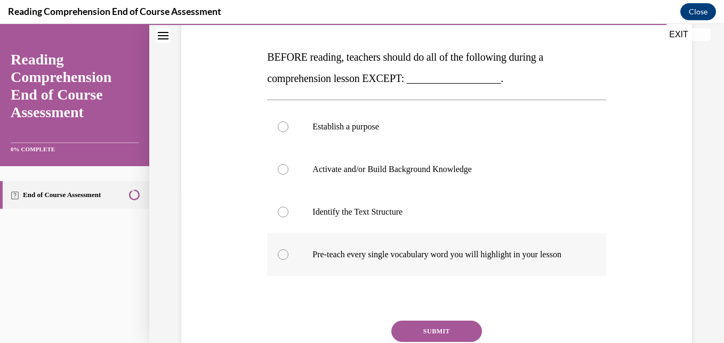
radio input "true"
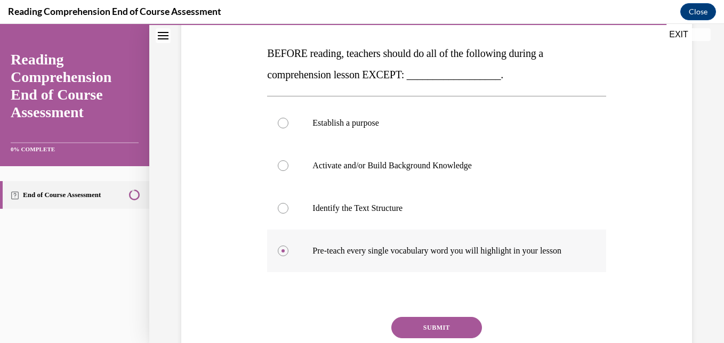
scroll to position [254, 0]
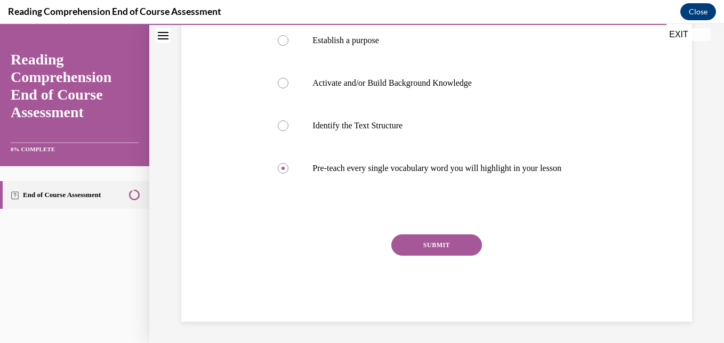
click at [421, 246] on button "SUBMIT" at bounding box center [436, 245] width 91 height 21
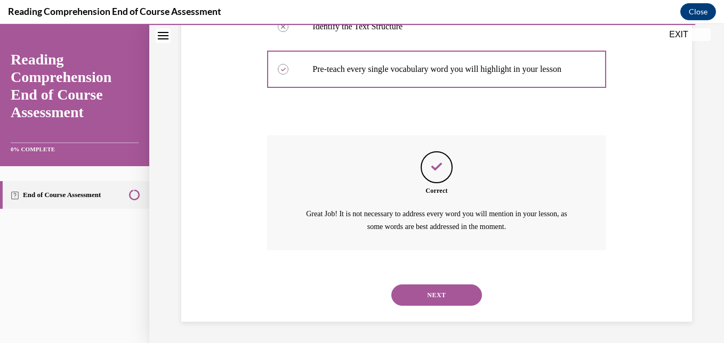
scroll to position [353, 0]
click at [430, 292] on button "NEXT" at bounding box center [436, 295] width 91 height 21
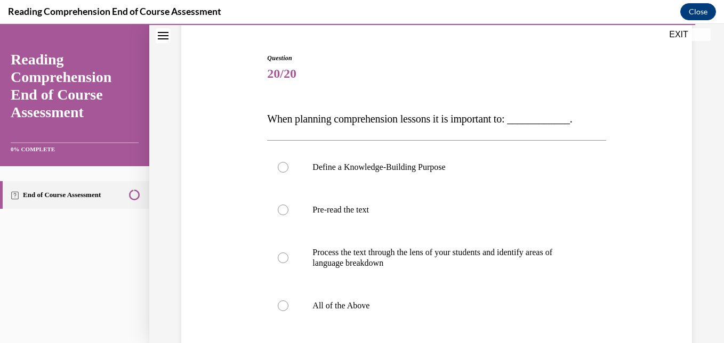
scroll to position [95, 0]
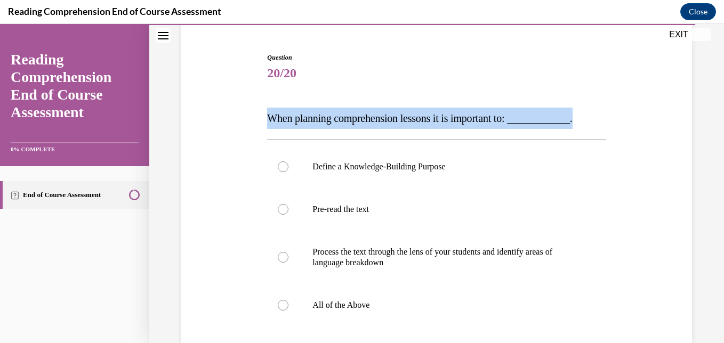
drag, startPoint x: 262, startPoint y: 119, endPoint x: 626, endPoint y: 115, distance: 364.6
click at [626, 115] on div "Question 20/20 When planning comprehension lessons it is important to: ________…" at bounding box center [437, 240] width 516 height 438
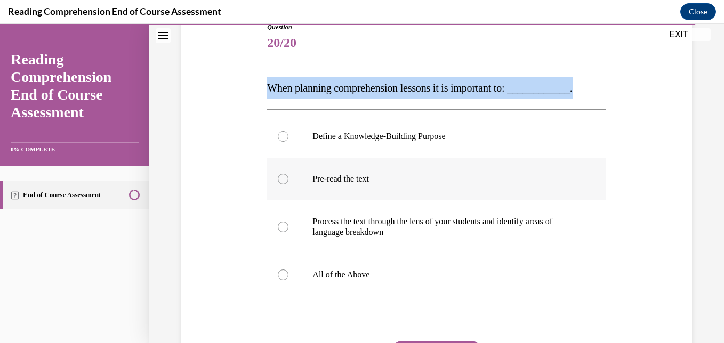
scroll to position [126, 0]
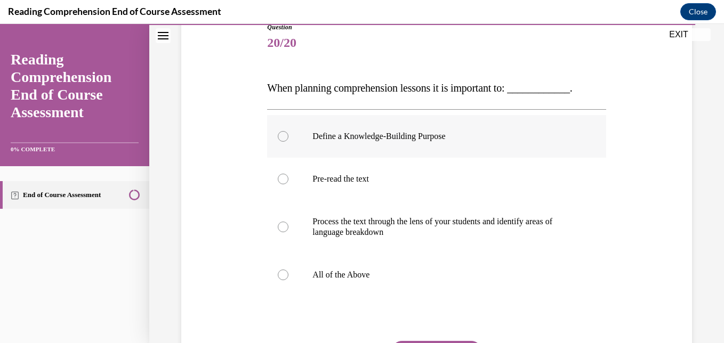
click at [350, 146] on label "Define a Knowledge-Building Purpose" at bounding box center [436, 136] width 338 height 43
click at [288, 142] on input "Define a Knowledge-Building Purpose" at bounding box center [283, 136] width 11 height 11
radio input "true"
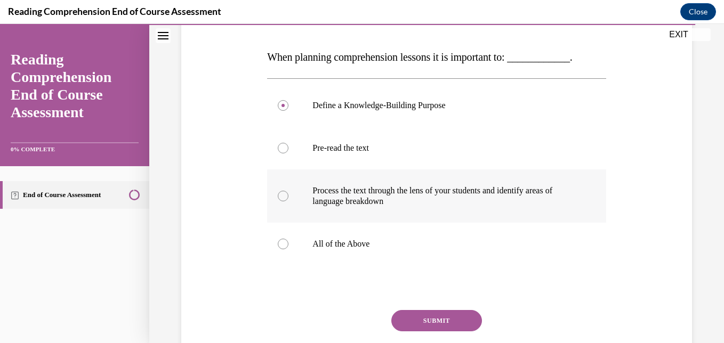
scroll to position [157, 0]
click at [414, 318] on button "SUBMIT" at bounding box center [436, 320] width 91 height 21
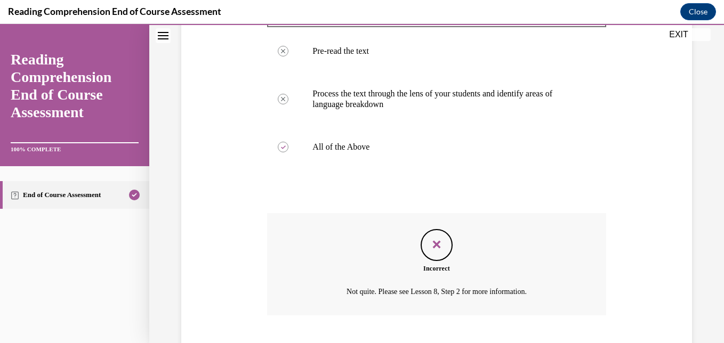
scroll to position [319, 0]
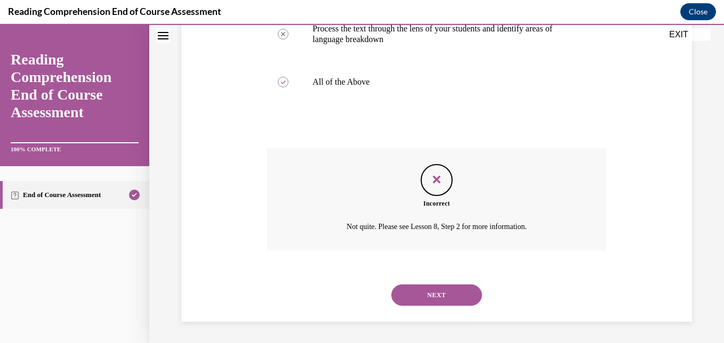
click at [431, 298] on button "NEXT" at bounding box center [436, 295] width 91 height 21
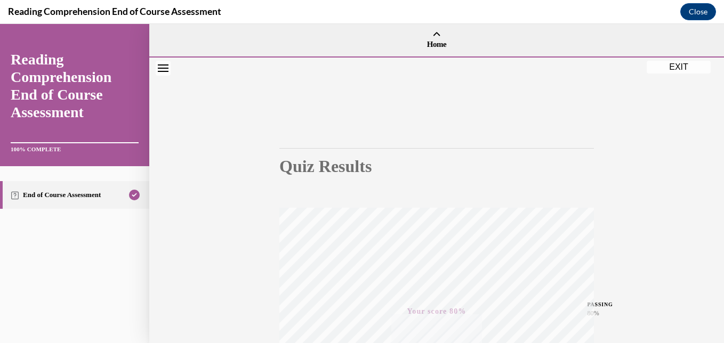
scroll to position [227, 0]
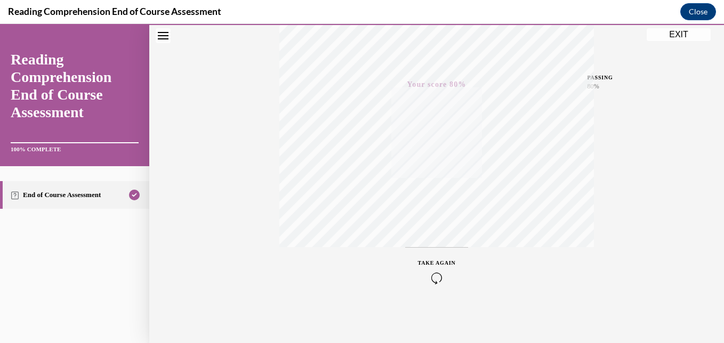
click at [435, 272] on icon "button" at bounding box center [437, 278] width 38 height 12
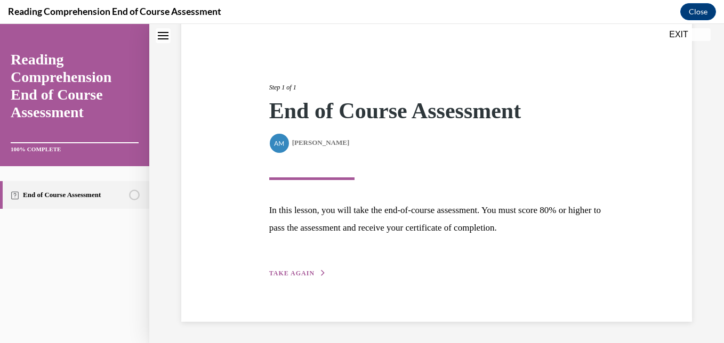
scroll to position [90, 0]
click at [304, 264] on div "Step 1 of 1 End of Course Assessment By Alexander Mackey Alexander Mackey In th…" at bounding box center [436, 169] width 351 height 221
click at [306, 269] on button "TAKE AGAIN" at bounding box center [297, 274] width 57 height 10
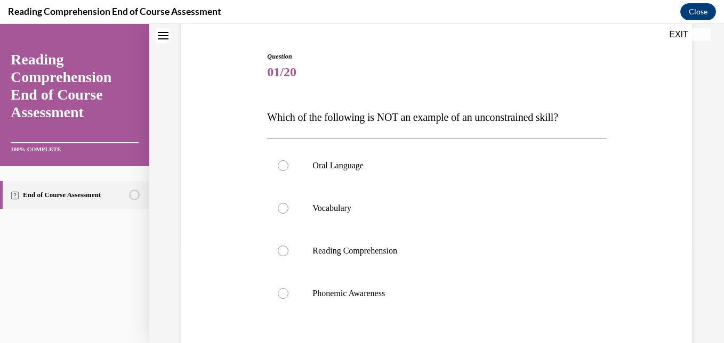
scroll to position [97, 0]
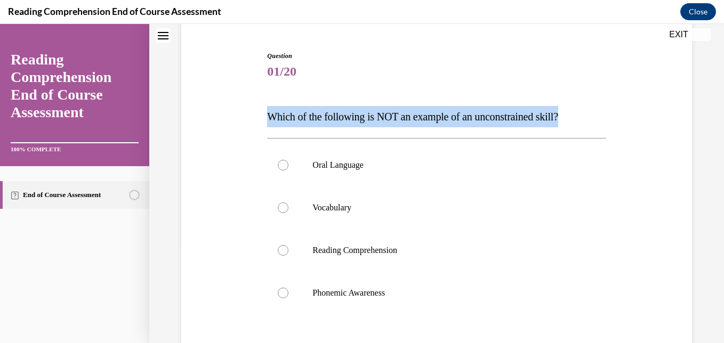
drag, startPoint x: 267, startPoint y: 116, endPoint x: 640, endPoint y: 117, distance: 373.1
click at [640, 117] on div "Question 01/20 Which of the following is NOT an example of an unconstrained ski…" at bounding box center [437, 232] width 516 height 427
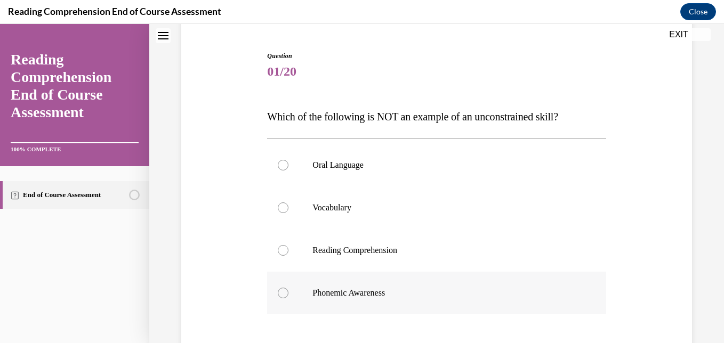
click at [361, 287] on label "Phonemic Awareness" at bounding box center [436, 293] width 338 height 43
click at [288, 288] on input "Phonemic Awareness" at bounding box center [283, 293] width 11 height 11
radio input "true"
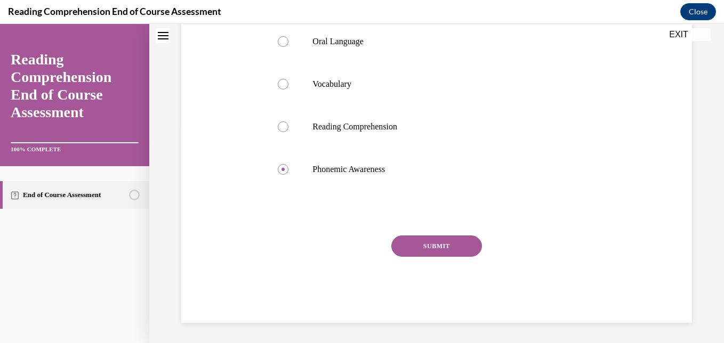
click at [446, 250] on button "SUBMIT" at bounding box center [436, 246] width 91 height 21
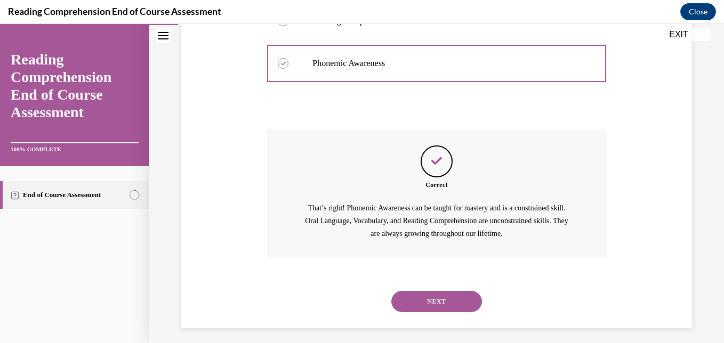
scroll to position [333, 0]
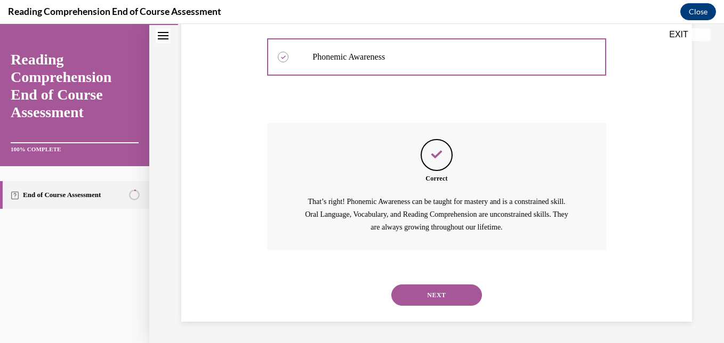
click at [438, 301] on button "NEXT" at bounding box center [436, 295] width 91 height 21
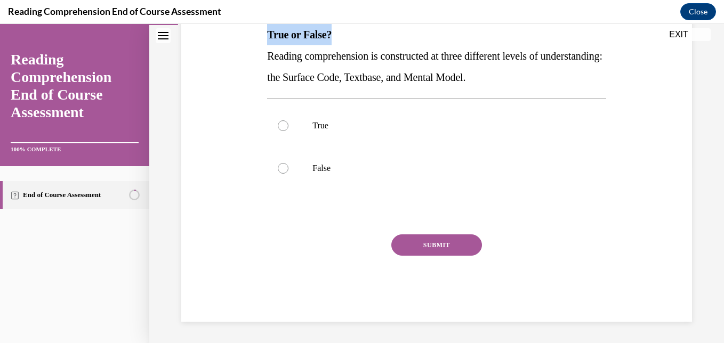
scroll to position [172, 0]
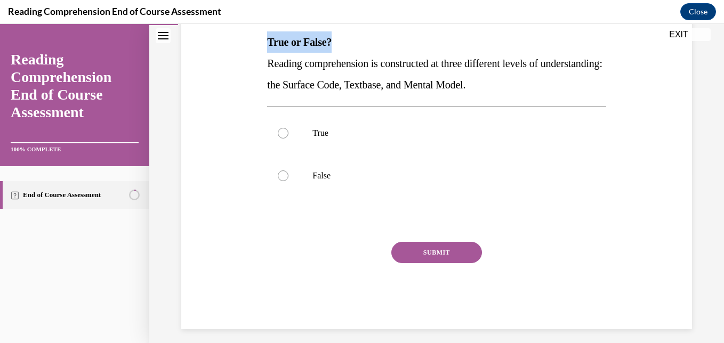
drag, startPoint x: 260, startPoint y: 26, endPoint x: 579, endPoint y: 79, distance: 324.2
click at [579, 79] on div "Question 02/20 True or False? Reading comprehension is constructed at three dif…" at bounding box center [437, 137] width 516 height 385
click at [332, 125] on label "True" at bounding box center [436, 133] width 338 height 43
click at [288, 128] on input "True" at bounding box center [283, 133] width 11 height 11
radio input "true"
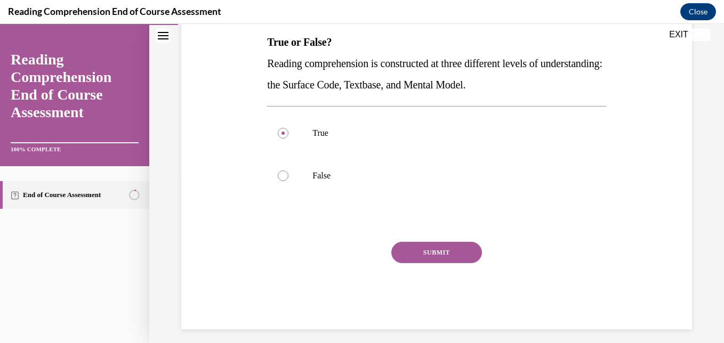
click at [421, 244] on button "SUBMIT" at bounding box center [436, 252] width 91 height 21
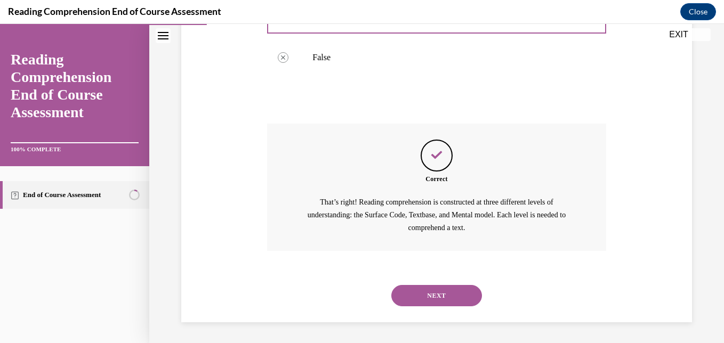
scroll to position [290, 0]
click at [434, 296] on button "NEXT" at bounding box center [436, 295] width 91 height 21
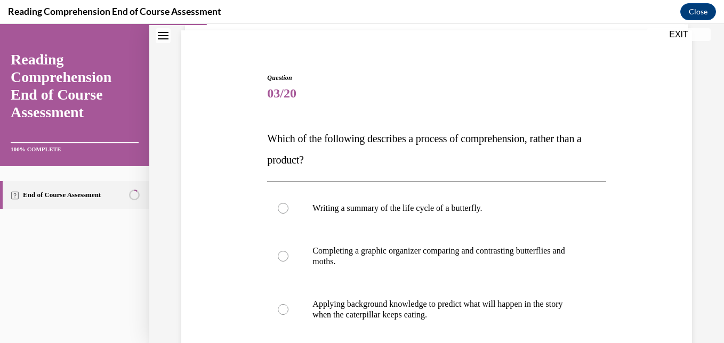
scroll to position [75, 0]
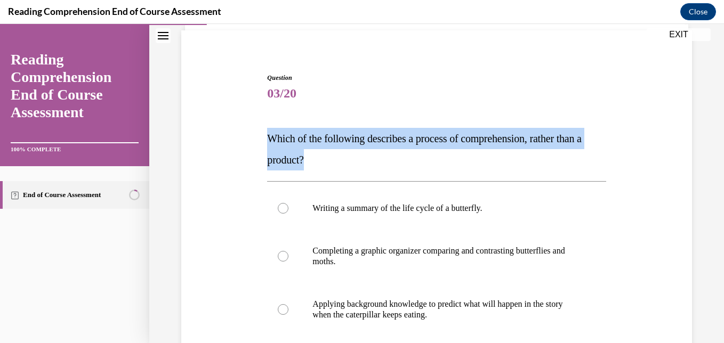
drag, startPoint x: 265, startPoint y: 133, endPoint x: 344, endPoint y: 166, distance: 84.8
click at [344, 166] on p "Which of the following describes a process of comprehension, rather than a prod…" at bounding box center [436, 149] width 338 height 43
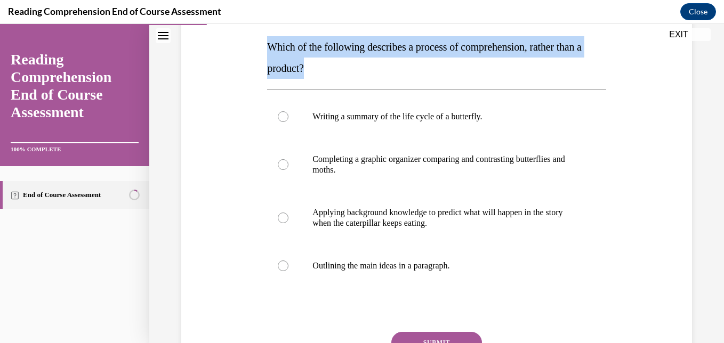
scroll to position [167, 0]
click at [368, 58] on p "Which of the following describes a process of comprehension, rather than a prod…" at bounding box center [436, 57] width 338 height 43
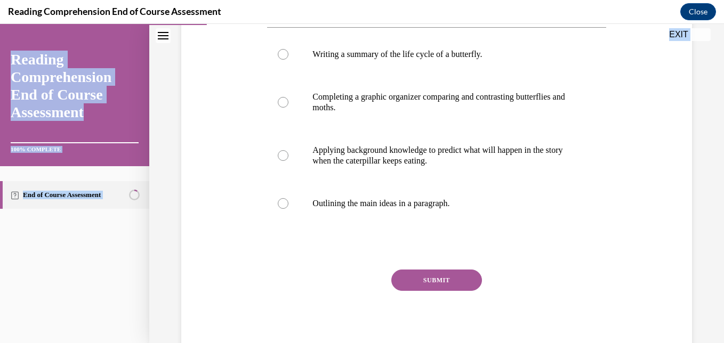
scroll to position [264, 0]
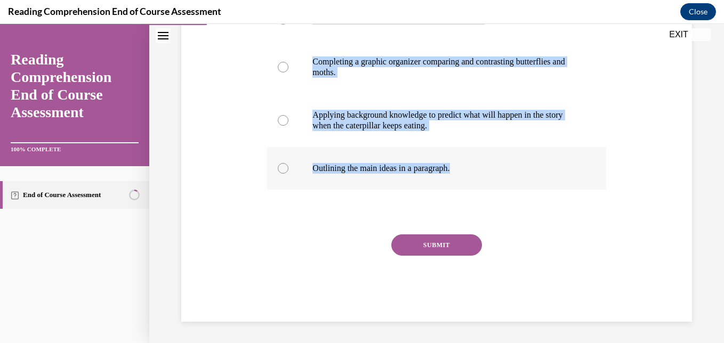
drag, startPoint x: 264, startPoint y: 123, endPoint x: 492, endPoint y: 166, distance: 232.1
click at [492, 166] on div "Question 03/20 Which of the following describes a process of comprehension, rat…" at bounding box center [436, 95] width 344 height 454
click at [391, 121] on p "Applying background knowledge to predict what will happen in the story when the…" at bounding box center [445, 120] width 267 height 21
click at [288, 121] on input "Applying background knowledge to predict what will happen in the story when the…" at bounding box center [283, 120] width 11 height 11
radio input "true"
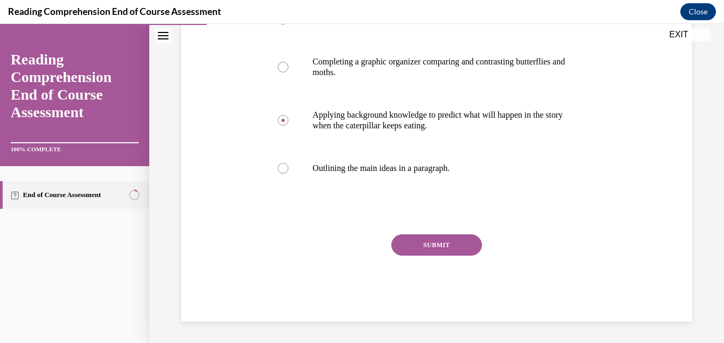
click at [420, 241] on button "SUBMIT" at bounding box center [436, 245] width 91 height 21
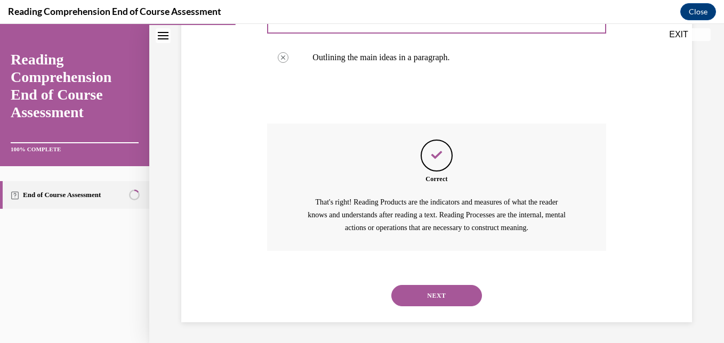
scroll to position [376, 0]
click at [450, 291] on button "NEXT" at bounding box center [436, 295] width 91 height 21
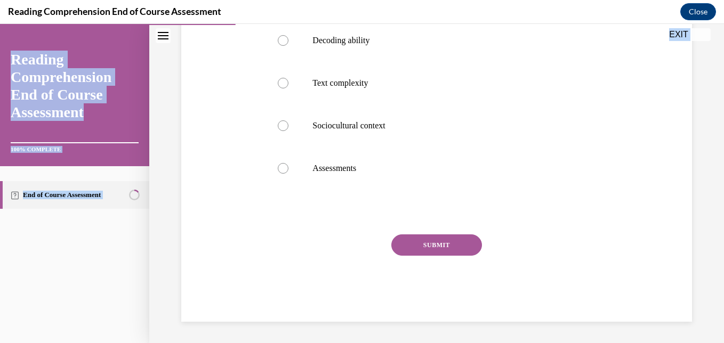
scroll to position [286, 0]
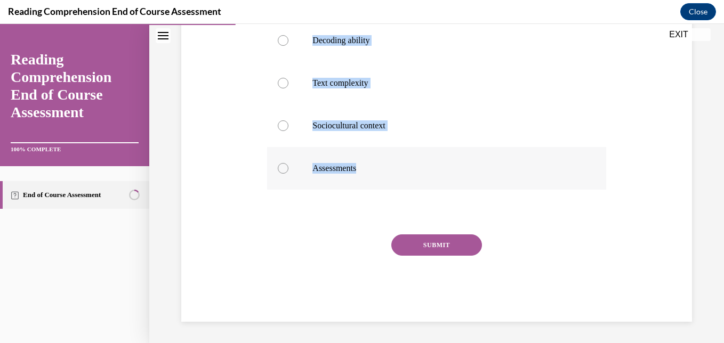
drag, startPoint x: 260, startPoint y: 152, endPoint x: 403, endPoint y: 168, distance: 144.8
click at [403, 168] on div "Question 04/20 The RAND reading model outlines three major factors that influen…" at bounding box center [437, 87] width 516 height 470
click at [374, 123] on p "Sociocultural context" at bounding box center [445, 125] width 267 height 11
click at [288, 123] on input "Sociocultural context" at bounding box center [283, 125] width 11 height 11
radio input "true"
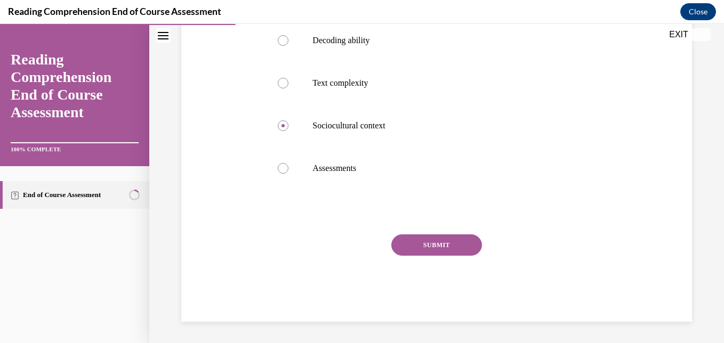
click at [416, 239] on button "SUBMIT" at bounding box center [436, 245] width 91 height 21
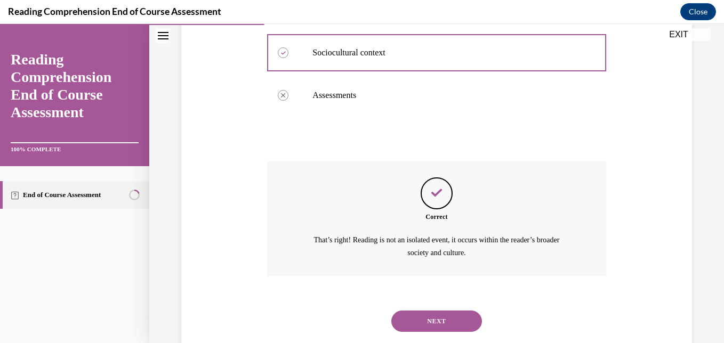
scroll to position [385, 0]
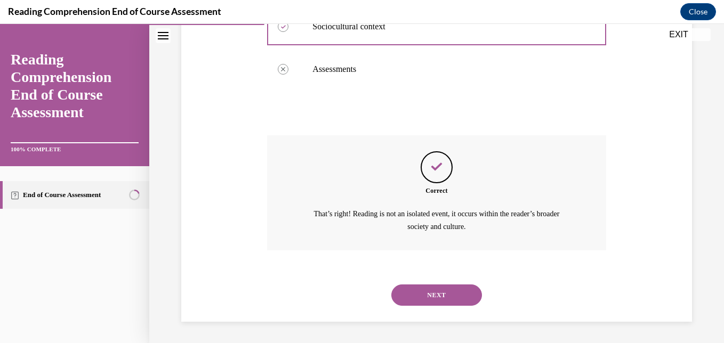
click at [435, 292] on button "NEXT" at bounding box center [436, 295] width 91 height 21
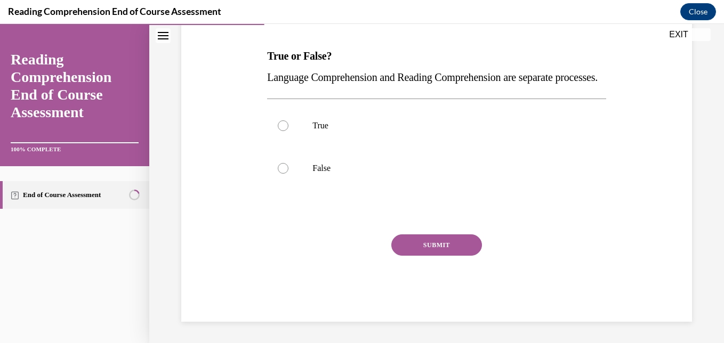
scroll to position [159, 0]
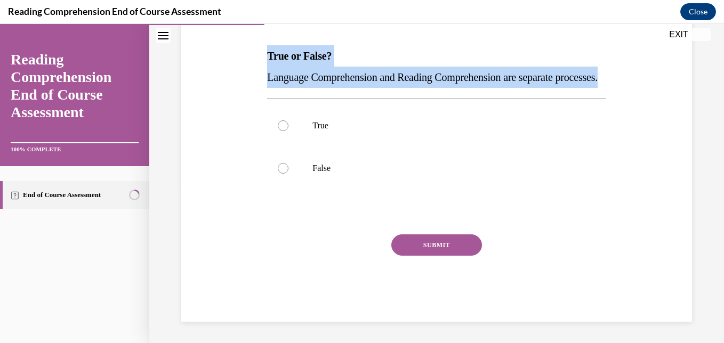
drag, startPoint x: 261, startPoint y: 53, endPoint x: 341, endPoint y: 101, distance: 93.5
click at [341, 101] on div "Question 05/20 True or False? Language Comprehension and Reading Comprehension …" at bounding box center [437, 140] width 516 height 364
click at [301, 188] on label "False" at bounding box center [436, 168] width 338 height 43
click at [288, 174] on input "False" at bounding box center [283, 168] width 11 height 11
radio input "true"
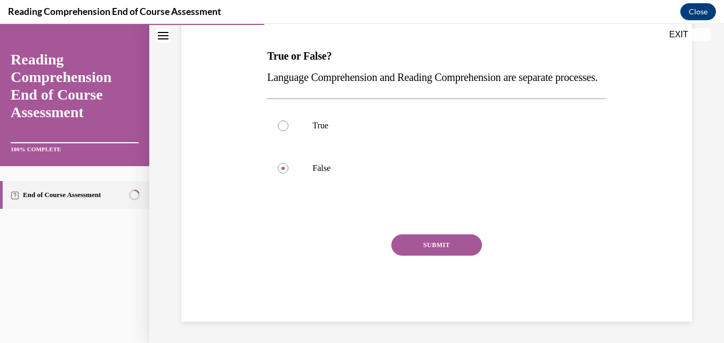
click at [449, 256] on button "SUBMIT" at bounding box center [436, 245] width 91 height 21
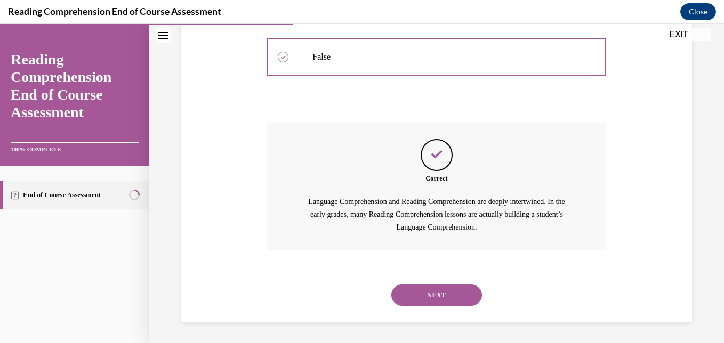
scroll to position [290, 0]
click at [423, 288] on button "NEXT" at bounding box center [436, 295] width 91 height 21
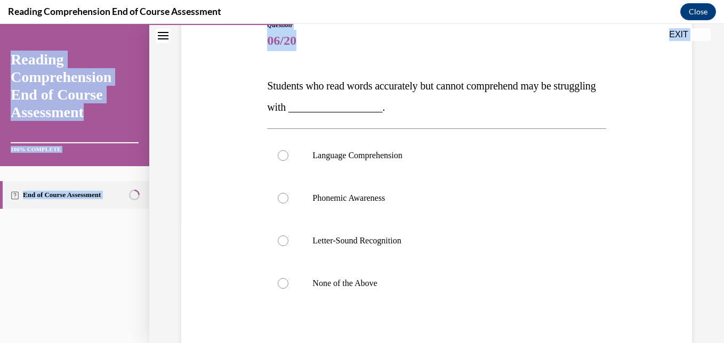
scroll to position [243, 0]
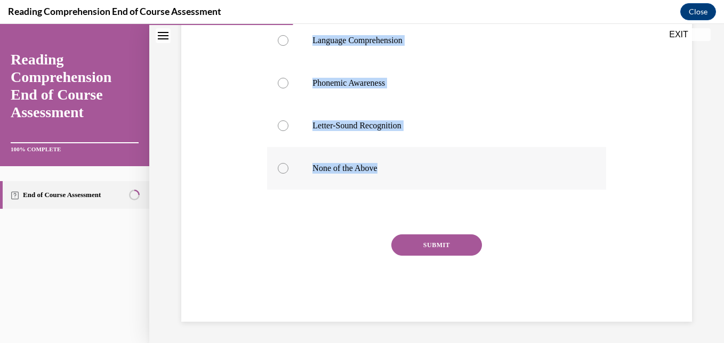
drag, startPoint x: 262, startPoint y: 205, endPoint x: 465, endPoint y: 171, distance: 205.4
click at [465, 171] on div "Question 06/20 Students who read words accurately but cannot comprehend may be …" at bounding box center [437, 97] width 516 height 449
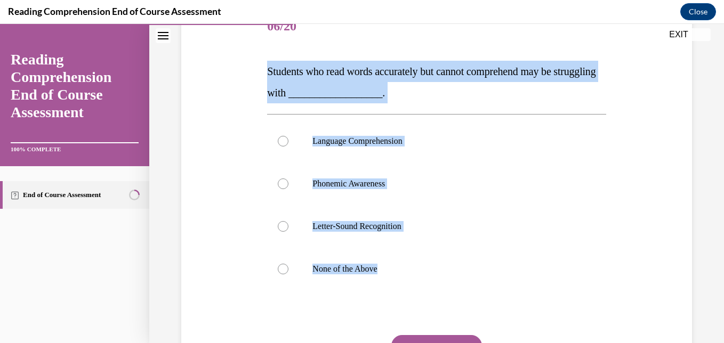
scroll to position [157, 0]
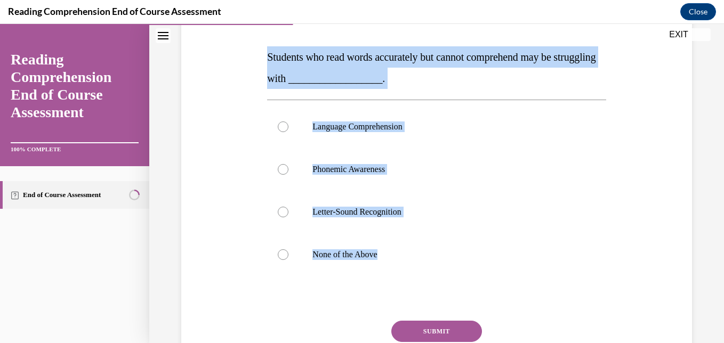
click at [292, 72] on p "Students who read words accurately but cannot comprehend may be struggling with…" at bounding box center [436, 67] width 338 height 43
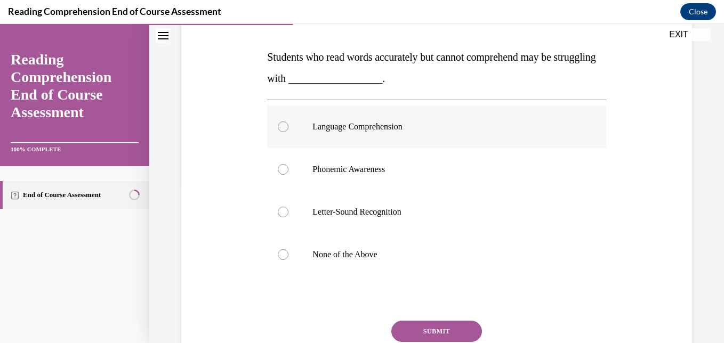
click at [372, 135] on label "Language Comprehension" at bounding box center [436, 127] width 338 height 43
click at [288, 132] on input "Language Comprehension" at bounding box center [283, 127] width 11 height 11
radio input "true"
click at [425, 326] on button "SUBMIT" at bounding box center [436, 331] width 91 height 21
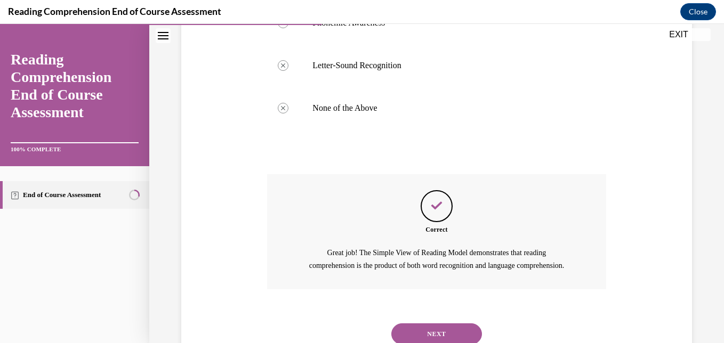
scroll to position [354, 0]
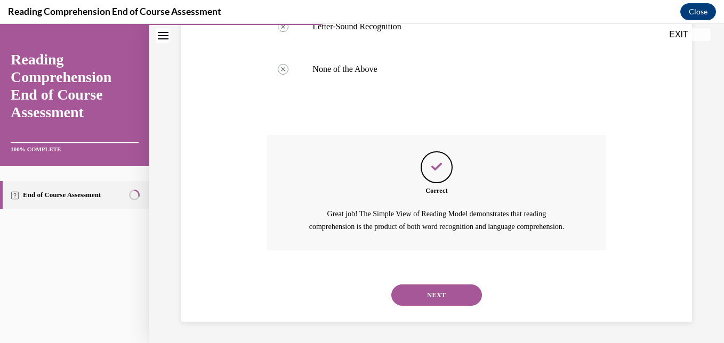
click at [437, 297] on button "NEXT" at bounding box center [436, 295] width 91 height 21
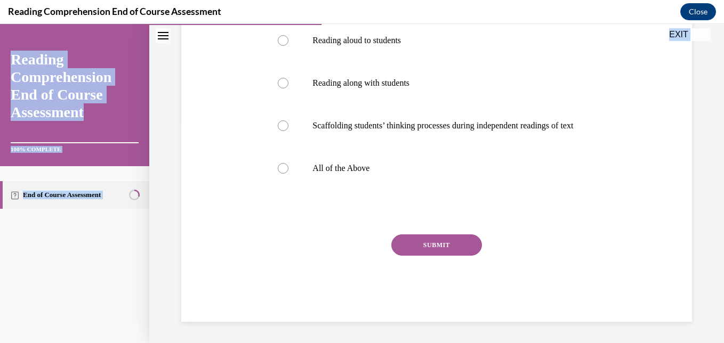
scroll to position [254, 0]
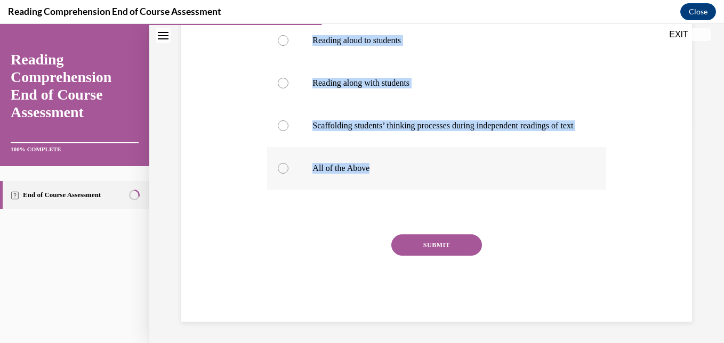
drag, startPoint x: 264, startPoint y: 207, endPoint x: 433, endPoint y: 173, distance: 173.0
click at [433, 173] on div "Question 07/20 Which is an effective instructional environment for developing c…" at bounding box center [436, 115] width 344 height 411
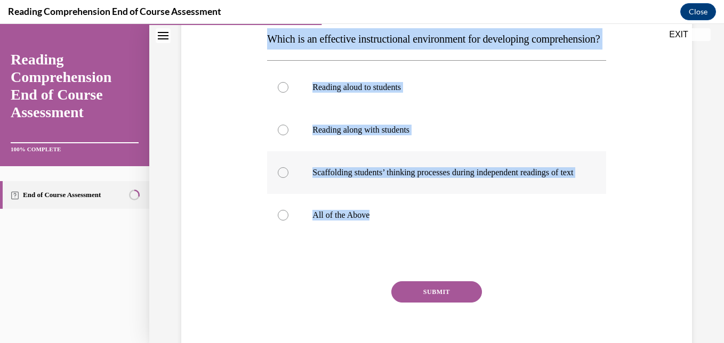
scroll to position [174, 0]
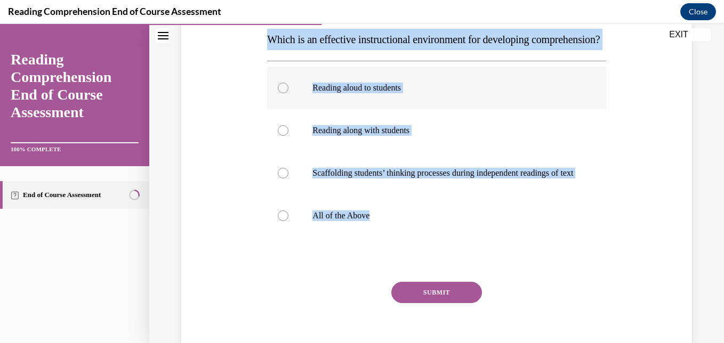
click at [359, 109] on label "Reading aloud to students" at bounding box center [436, 88] width 338 height 43
click at [288, 93] on input "Reading aloud to students" at bounding box center [283, 88] width 11 height 11
radio input "true"
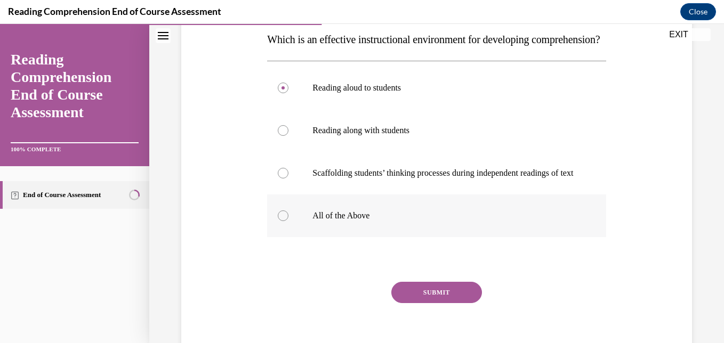
click at [328, 221] on p "All of the Above" at bounding box center [445, 216] width 267 height 11
click at [288, 221] on input "All of the Above" at bounding box center [283, 216] width 11 height 11
radio input "true"
click at [421, 303] on button "SUBMIT" at bounding box center [436, 292] width 91 height 21
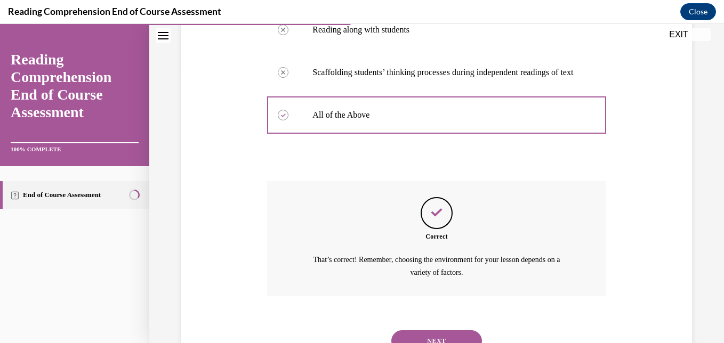
scroll to position [353, 0]
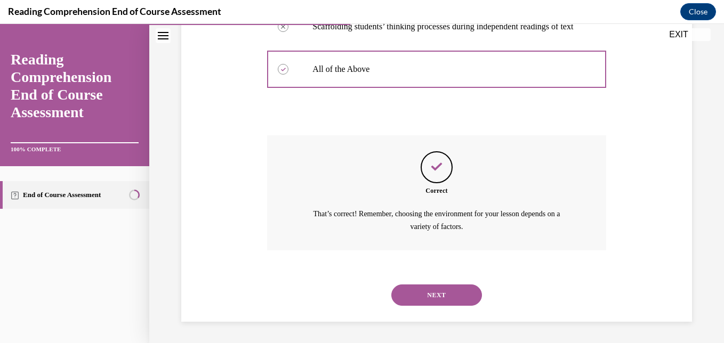
click at [434, 295] on button "NEXT" at bounding box center [436, 295] width 91 height 21
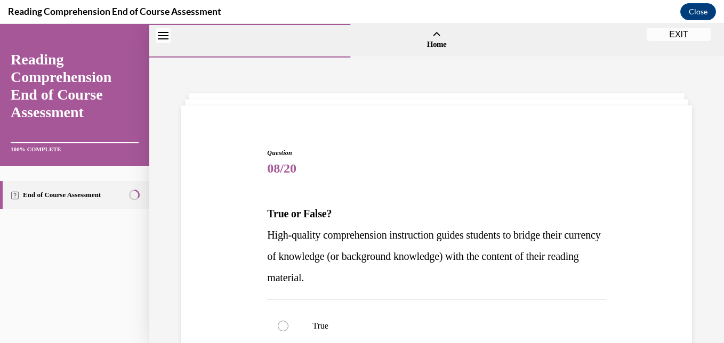
scroll to position [98, 0]
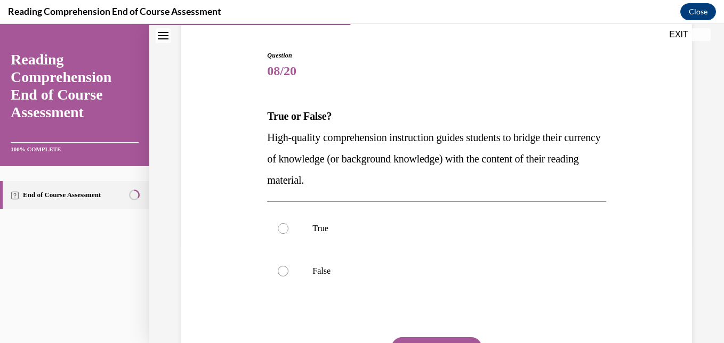
drag, startPoint x: 267, startPoint y: 108, endPoint x: 404, endPoint y: 179, distance: 154.7
click at [404, 179] on div "True or False? High-quality comprehension instruction guides students to bridge…" at bounding box center [436, 148] width 338 height 85
click at [310, 212] on label "True" at bounding box center [436, 228] width 338 height 43
click at [288, 223] on input "True" at bounding box center [283, 228] width 11 height 11
radio input "true"
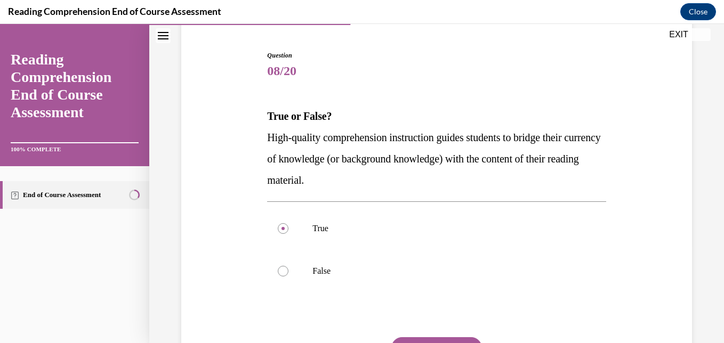
click at [405, 341] on button "SUBMIT" at bounding box center [436, 347] width 91 height 21
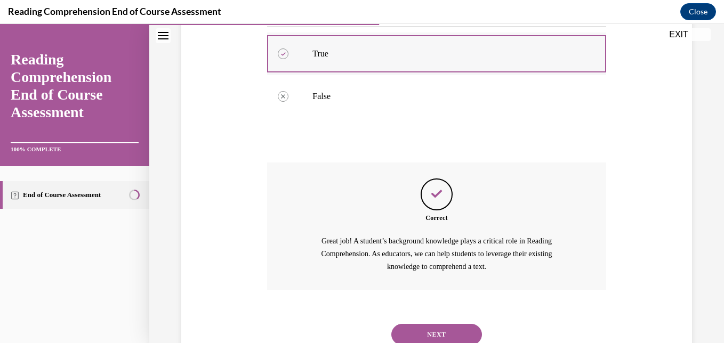
scroll to position [312, 0]
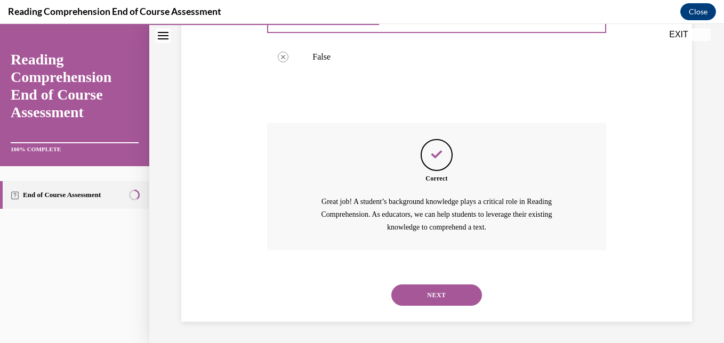
click at [418, 297] on button "NEXT" at bounding box center [436, 295] width 91 height 21
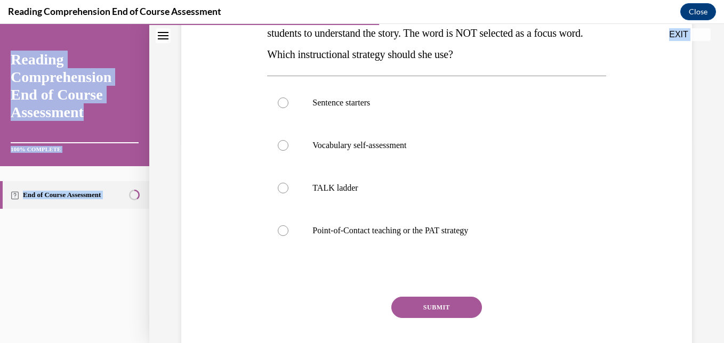
scroll to position [264, 0]
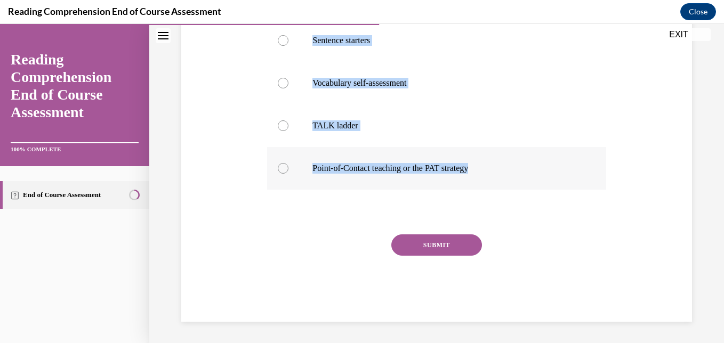
drag, startPoint x: 264, startPoint y: 143, endPoint x: 501, endPoint y: 166, distance: 237.8
click at [501, 166] on div "Question 09/20 Mrs. Ivie needs to define a word during a read-aloud in order fo…" at bounding box center [436, 95] width 344 height 454
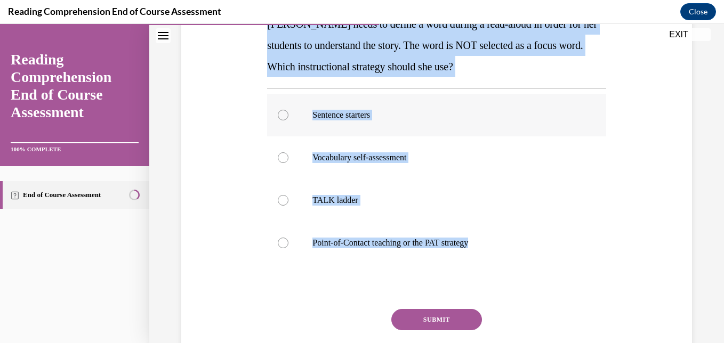
scroll to position [189, 0]
click at [361, 246] on p "Point-of-Contact teaching or the PAT strategy" at bounding box center [445, 243] width 267 height 11
click at [288, 246] on input "Point-of-Contact teaching or the PAT strategy" at bounding box center [283, 243] width 11 height 11
radio input "true"
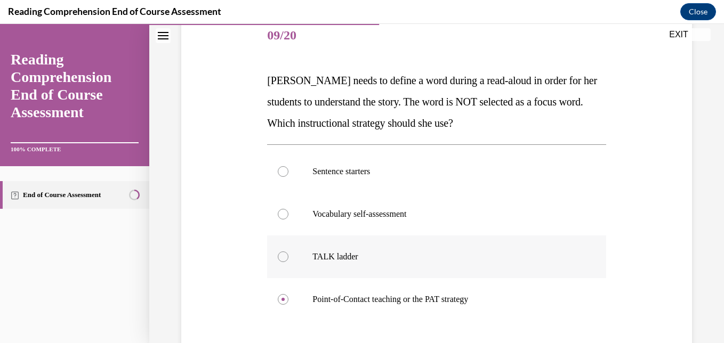
scroll to position [206, 0]
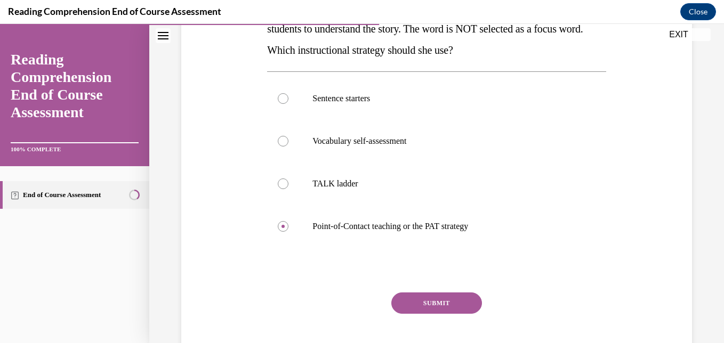
click at [417, 305] on button "SUBMIT" at bounding box center [436, 303] width 91 height 21
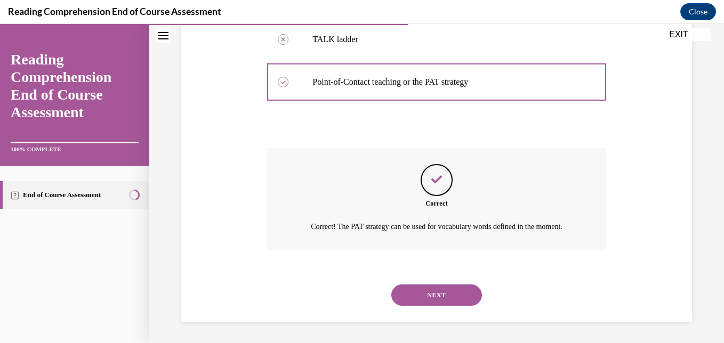
scroll to position [364, 0]
click at [427, 293] on button "NEXT" at bounding box center [436, 295] width 91 height 21
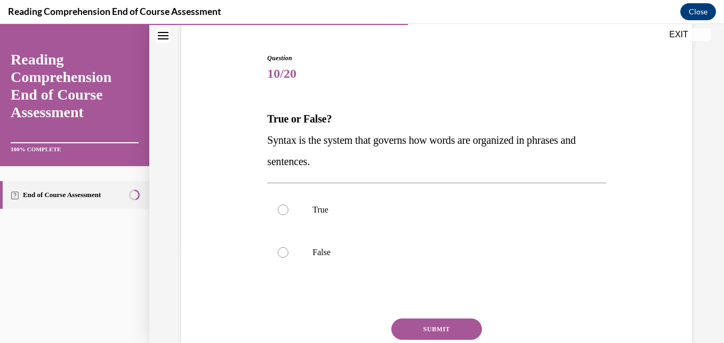
scroll to position [96, 0]
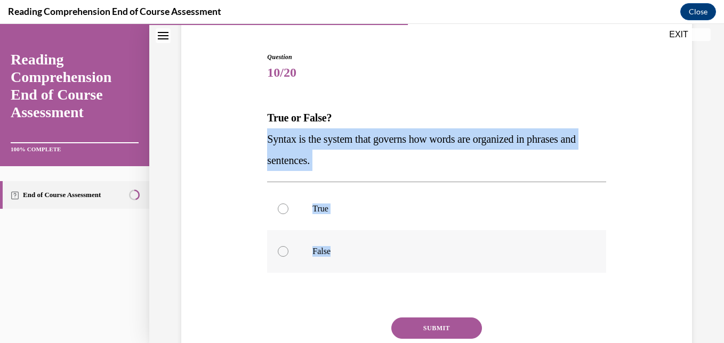
drag, startPoint x: 263, startPoint y: 139, endPoint x: 355, endPoint y: 253, distance: 147.1
click at [355, 253] on div "Question 10/20 True or False? Syntax is the system that governs how words are o…" at bounding box center [436, 220] width 344 height 369
click at [312, 208] on p "True" at bounding box center [445, 209] width 267 height 11
click at [288, 208] on input "True" at bounding box center [283, 209] width 11 height 11
radio input "true"
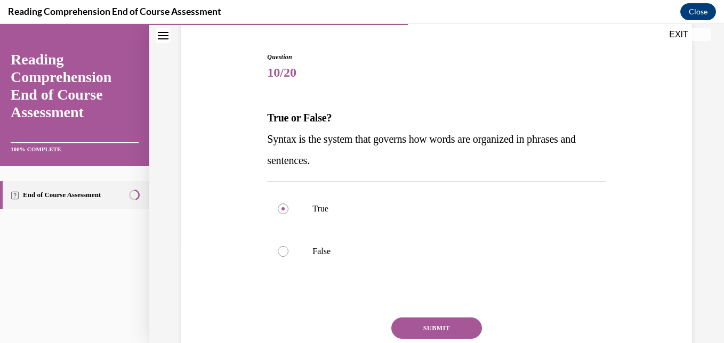
click at [430, 327] on button "SUBMIT" at bounding box center [436, 328] width 91 height 21
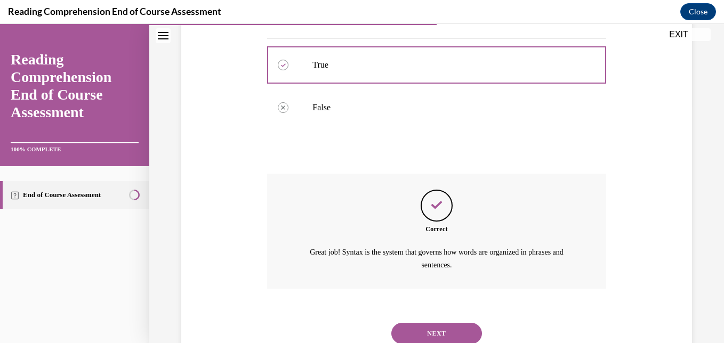
scroll to position [278, 0]
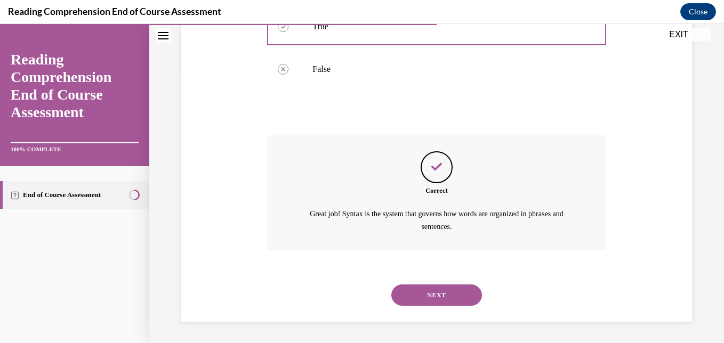
click at [429, 294] on button "NEXT" at bounding box center [436, 295] width 91 height 21
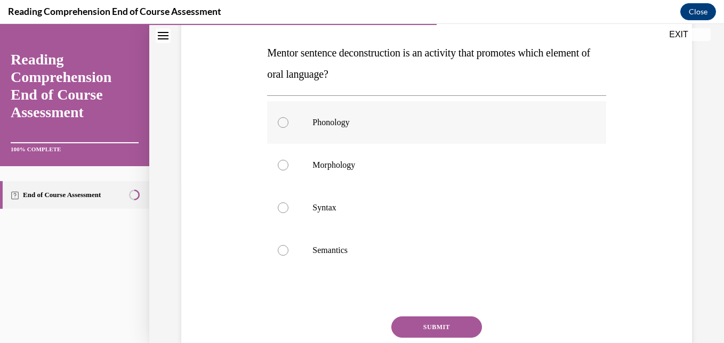
scroll to position [162, 0]
click at [340, 209] on p "Syntax" at bounding box center [445, 206] width 267 height 11
click at [288, 209] on input "Syntax" at bounding box center [283, 206] width 11 height 11
radio input "true"
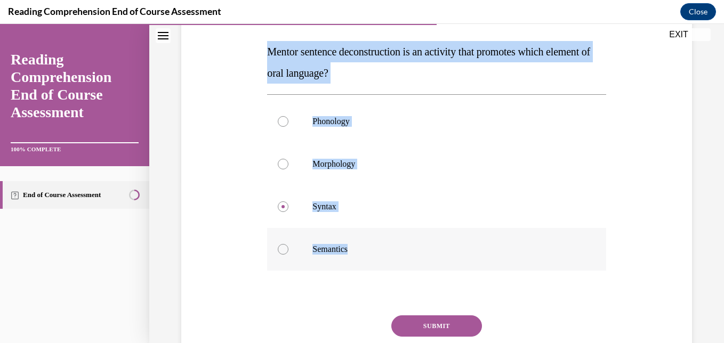
drag, startPoint x: 264, startPoint y: 46, endPoint x: 395, endPoint y: 259, distance: 250.1
click at [395, 259] on div "Question 11/20 Mentor sentence deconstruction is an activity that promotes whic…" at bounding box center [436, 186] width 344 height 433
click at [438, 330] on button "SUBMIT" at bounding box center [436, 326] width 91 height 21
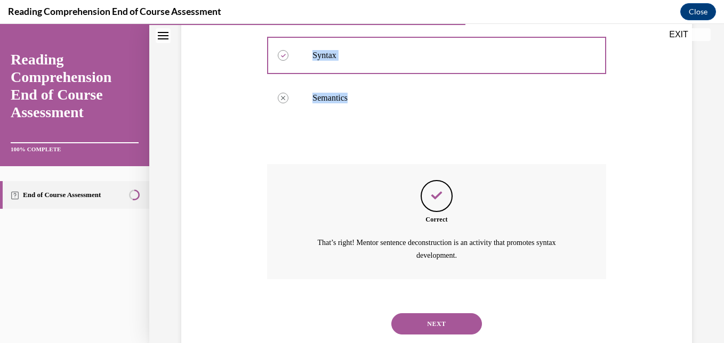
scroll to position [342, 0]
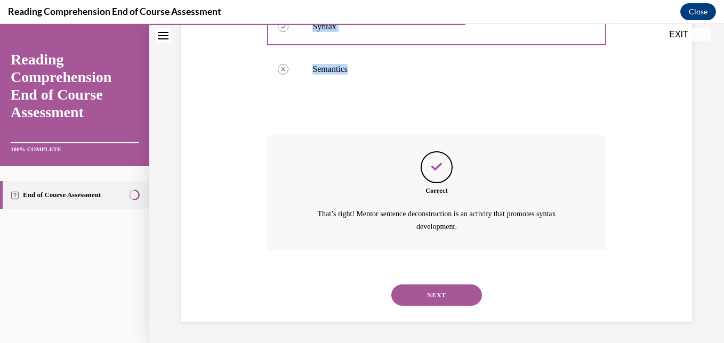
click at [410, 287] on button "NEXT" at bounding box center [436, 295] width 91 height 21
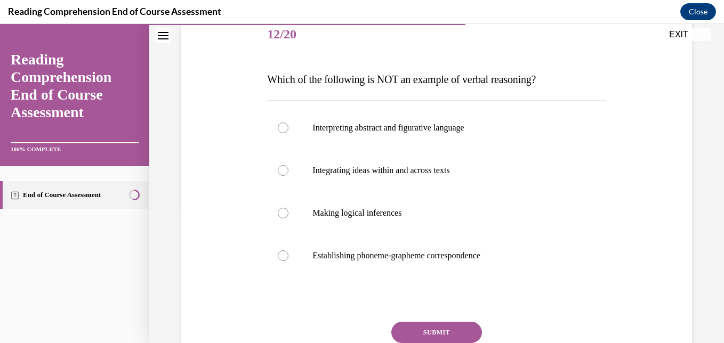
scroll to position [135, 0]
drag, startPoint x: 266, startPoint y: 74, endPoint x: 489, endPoint y: 99, distance: 224.7
click at [489, 99] on div "Question 12/20 Which of the following is NOT an example of verbal reasoning? In…" at bounding box center [436, 210] width 338 height 395
click at [367, 252] on p "Establishing phoneme-grapheme correspondence" at bounding box center [445, 255] width 267 height 11
click at [288, 252] on input "Establishing phoneme-grapheme correspondence" at bounding box center [283, 255] width 11 height 11
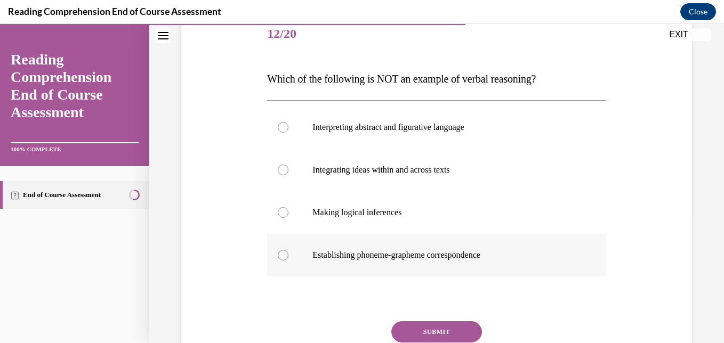
radio input "true"
click at [423, 329] on button "SUBMIT" at bounding box center [436, 331] width 91 height 21
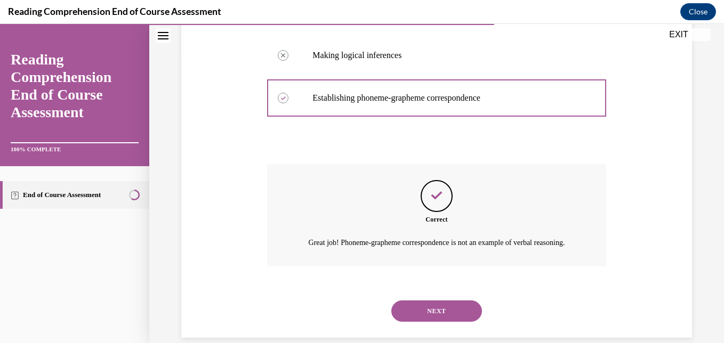
scroll to position [321, 0]
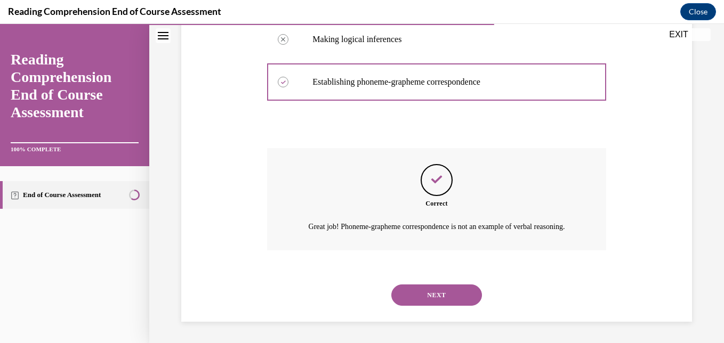
click at [434, 294] on button "NEXT" at bounding box center [436, 295] width 91 height 21
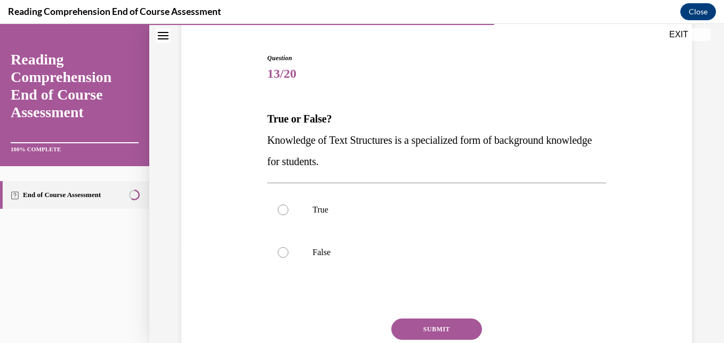
scroll to position [96, 0]
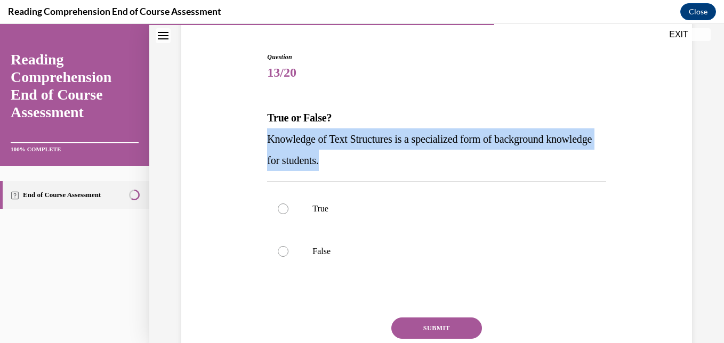
drag, startPoint x: 265, startPoint y: 136, endPoint x: 376, endPoint y: 164, distance: 114.3
click at [376, 164] on div "Question 13/20 True or False? Knowledge of Text Structures is a specialized for…" at bounding box center [436, 220] width 344 height 369
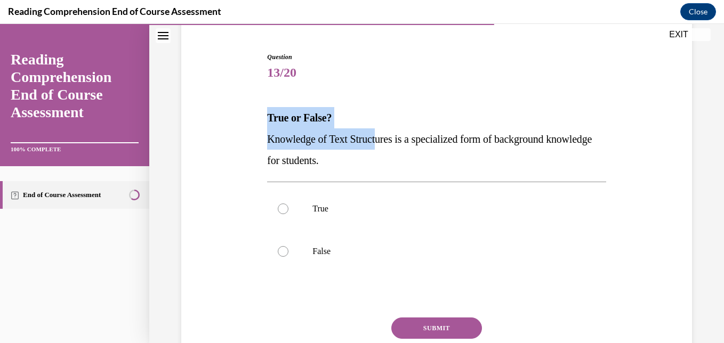
drag, startPoint x: 264, startPoint y: 110, endPoint x: 384, endPoint y: 149, distance: 126.1
click at [384, 149] on div "Question 13/20 True or False? Knowledge of Text Structures is a specialized for…" at bounding box center [436, 220] width 344 height 369
click at [384, 149] on p "Knowledge of Text Structures is a specialized form of background knowledge for …" at bounding box center [436, 149] width 338 height 43
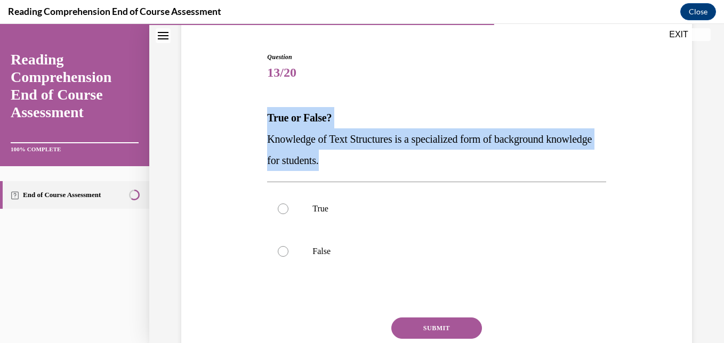
drag, startPoint x: 265, startPoint y: 115, endPoint x: 381, endPoint y: 156, distance: 122.9
click at [381, 156] on div "True or False? Knowledge of Text Structures is a specialized form of background…" at bounding box center [436, 139] width 338 height 64
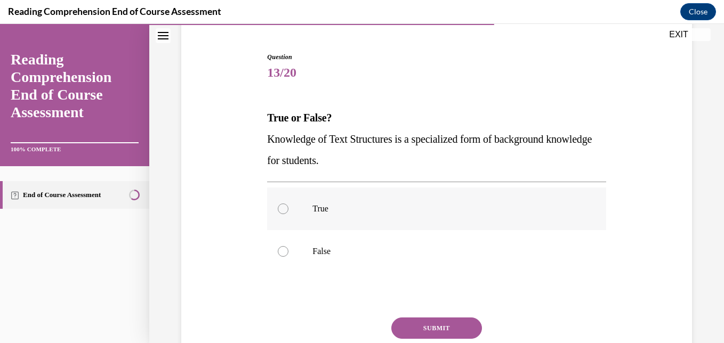
click at [344, 221] on label "True" at bounding box center [436, 209] width 338 height 43
click at [288, 214] on input "True" at bounding box center [283, 209] width 11 height 11
radio input "true"
click at [430, 325] on button "SUBMIT" at bounding box center [436, 328] width 91 height 21
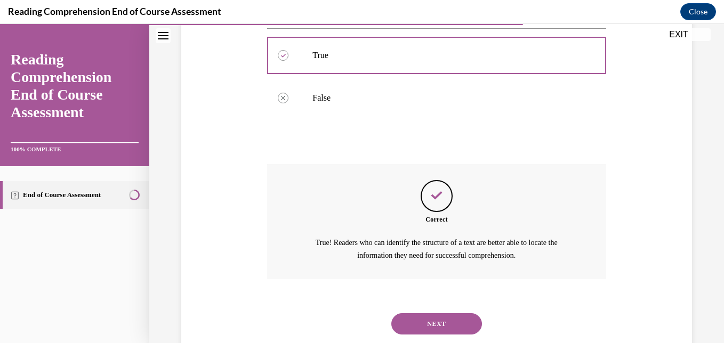
scroll to position [278, 0]
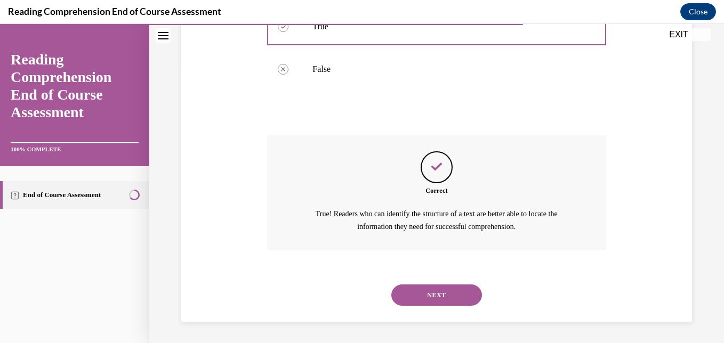
click at [453, 302] on button "NEXT" at bounding box center [436, 295] width 91 height 21
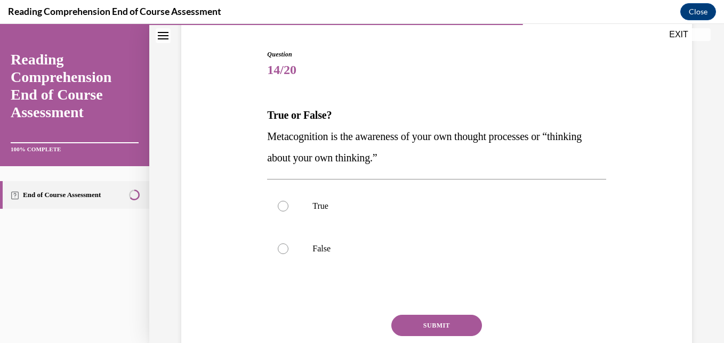
scroll to position [104, 0]
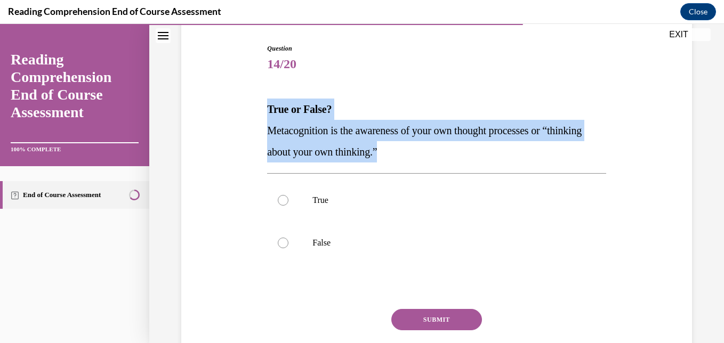
drag, startPoint x: 265, startPoint y: 102, endPoint x: 470, endPoint y: 159, distance: 213.0
click at [470, 159] on div "Question 14/20 True or False? Metacognition is the awareness of your own though…" at bounding box center [436, 212] width 344 height 369
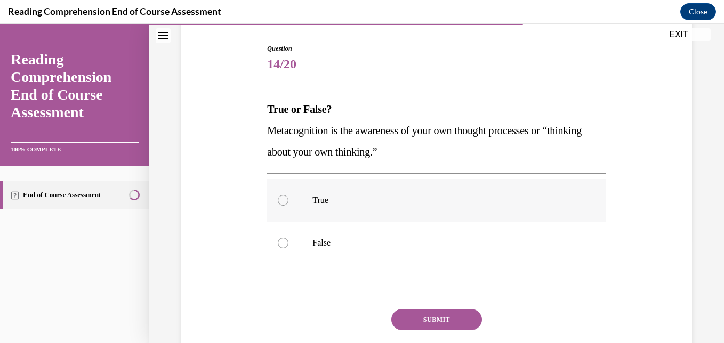
click at [325, 208] on label "True" at bounding box center [436, 200] width 338 height 43
click at [288, 206] on input "True" at bounding box center [283, 200] width 11 height 11
radio input "true"
click at [400, 310] on button "SUBMIT" at bounding box center [436, 319] width 91 height 21
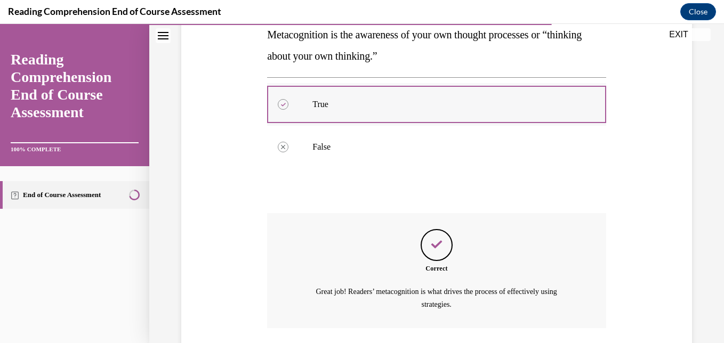
scroll to position [278, 0]
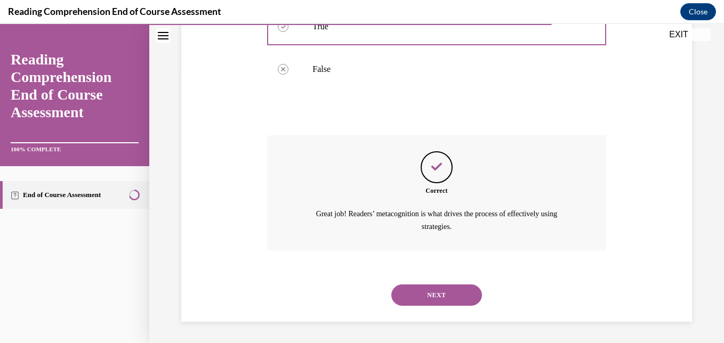
click at [442, 297] on button "NEXT" at bounding box center [436, 295] width 91 height 21
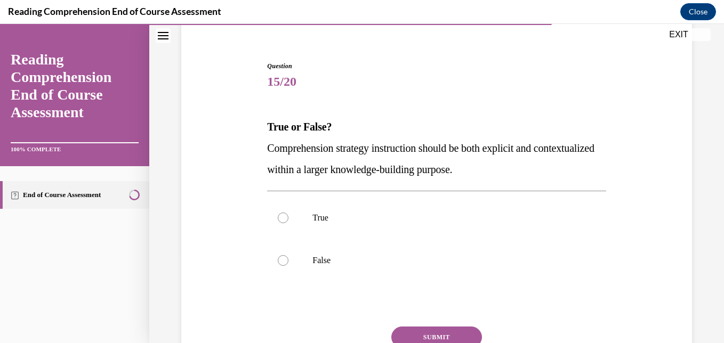
scroll to position [87, 0]
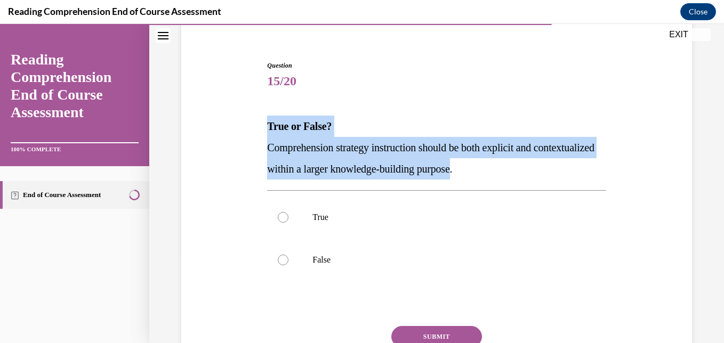
drag, startPoint x: 265, startPoint y: 119, endPoint x: 533, endPoint y: 171, distance: 272.6
click at [533, 171] on div "True or False? Comprehension strategy instruction should be both explicit and c…" at bounding box center [436, 148] width 338 height 64
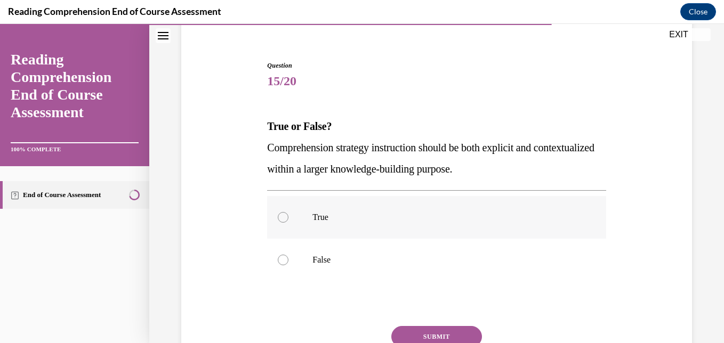
click at [316, 227] on label "True" at bounding box center [436, 217] width 338 height 43
click at [288, 223] on input "True" at bounding box center [283, 217] width 11 height 11
radio input "true"
click at [404, 332] on button "SUBMIT" at bounding box center [436, 336] width 91 height 21
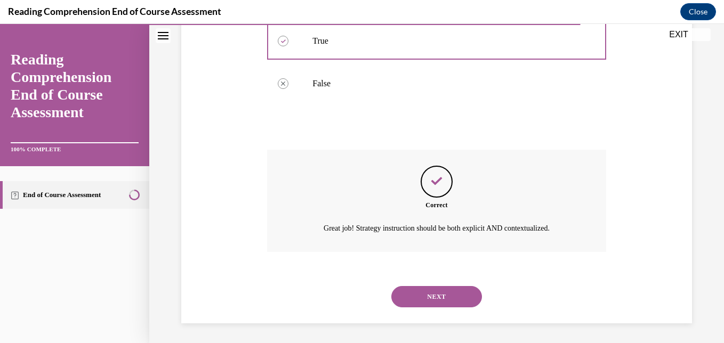
scroll to position [265, 0]
click at [445, 299] on button "NEXT" at bounding box center [436, 295] width 91 height 21
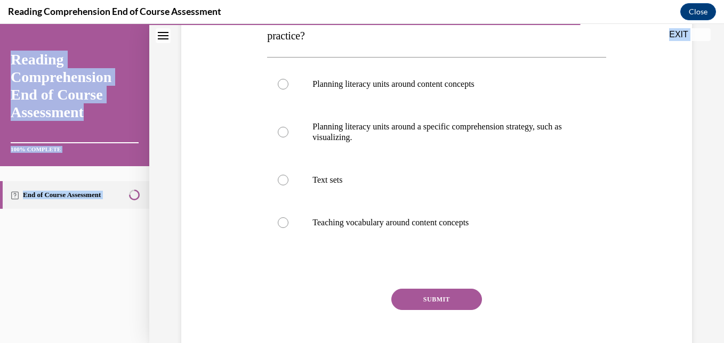
scroll to position [254, 0]
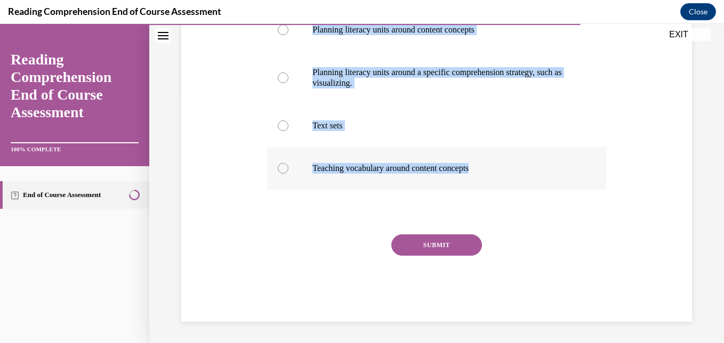
drag, startPoint x: 261, startPoint y: 134, endPoint x: 496, endPoint y: 179, distance: 239.8
click at [496, 179] on div "Question 16/20 Which instructional strategy is NOT an example of a knowledge-bu…" at bounding box center [437, 91] width 516 height 459
click at [320, 280] on div "SUBMIT" at bounding box center [436, 261] width 338 height 53
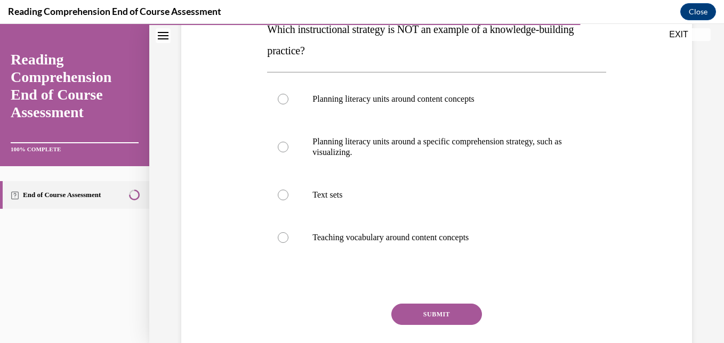
scroll to position [182, 0]
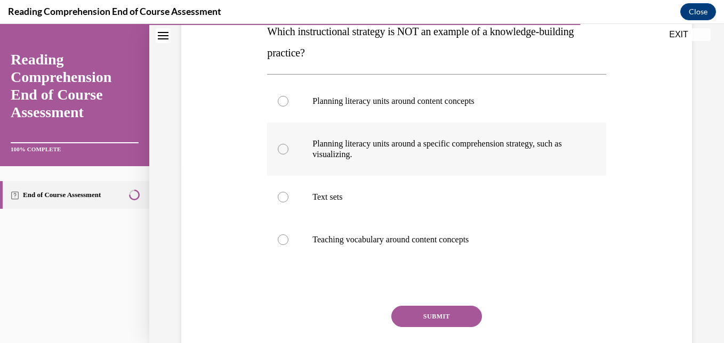
click at [486, 144] on p "Planning literacy units around a specific comprehension strategy, such as visua…" at bounding box center [445, 149] width 267 height 21
click at [288, 144] on input "Planning literacy units around a specific comprehension strategy, such as visua…" at bounding box center [283, 149] width 11 height 11
radio input "true"
click at [419, 325] on button "SUBMIT" at bounding box center [436, 316] width 91 height 21
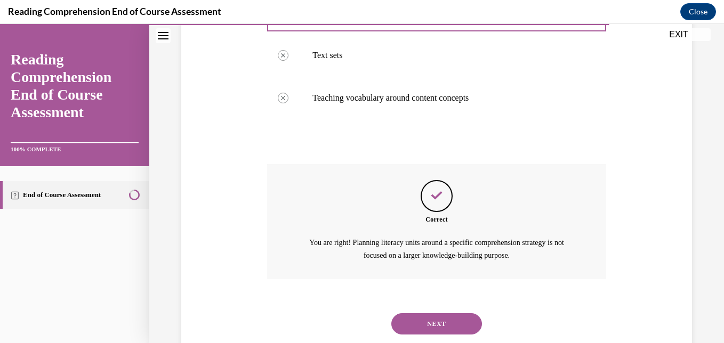
scroll to position [353, 0]
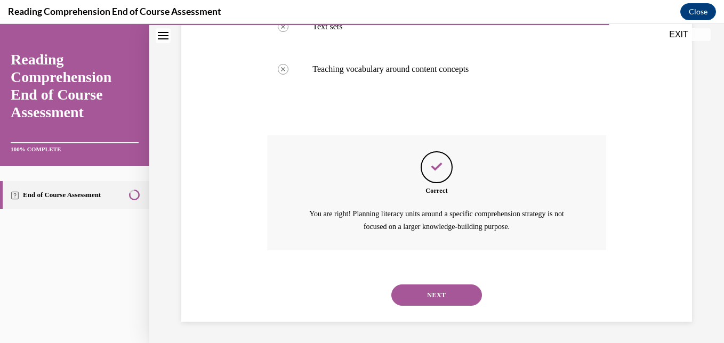
click at [422, 298] on button "NEXT" at bounding box center [436, 295] width 91 height 21
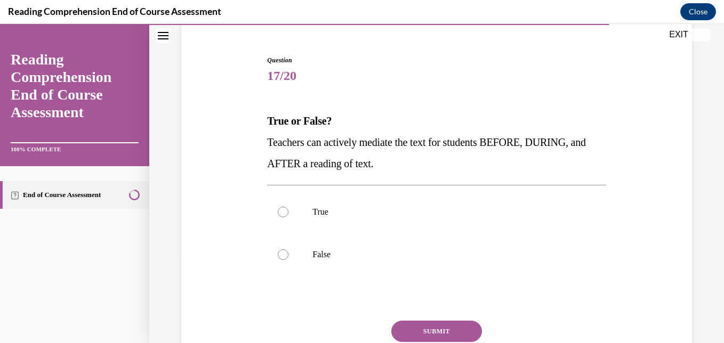
scroll to position [95, 0]
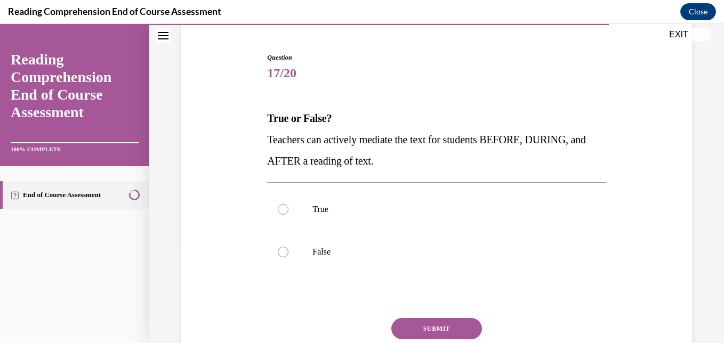
click at [267, 136] on span "Teachers can actively mediate the text for students BEFORE, DURING, and AFTER a…" at bounding box center [426, 150] width 319 height 33
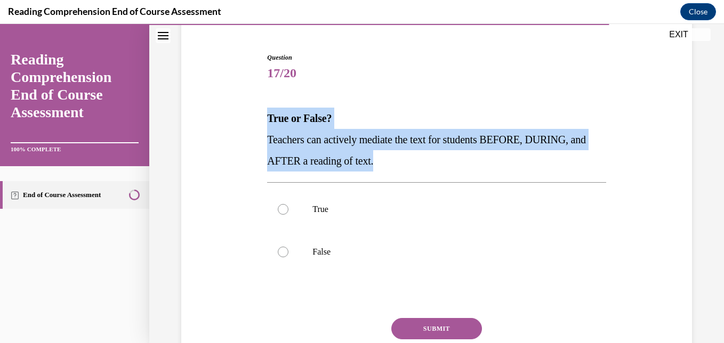
drag, startPoint x: 268, startPoint y: 115, endPoint x: 417, endPoint y: 165, distance: 157.9
click at [417, 165] on div "True or False? Teachers can actively mediate the text for students BEFORE, DURI…" at bounding box center [436, 140] width 338 height 64
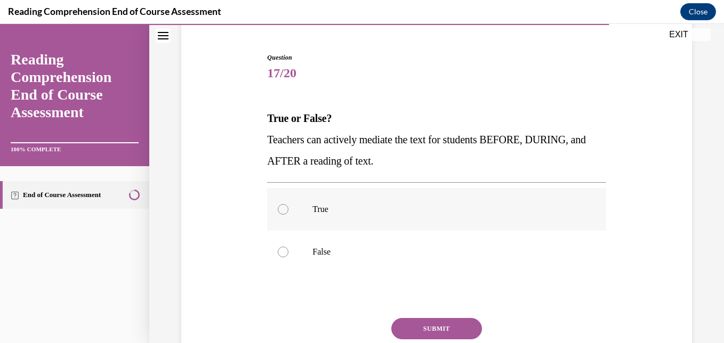
click at [349, 220] on label "True" at bounding box center [436, 209] width 338 height 43
click at [288, 215] on input "True" at bounding box center [283, 209] width 11 height 11
radio input "true"
click at [402, 318] on button "SUBMIT" at bounding box center [436, 328] width 91 height 21
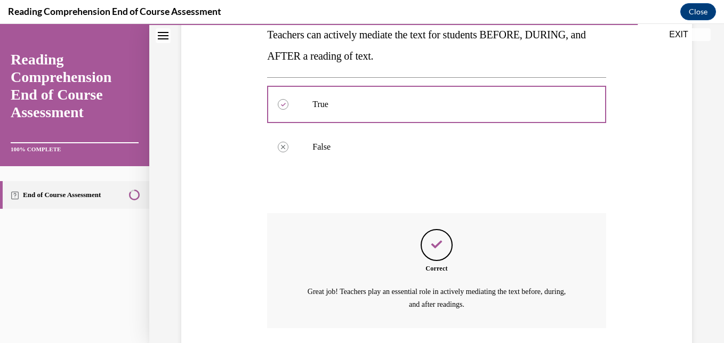
scroll to position [278, 0]
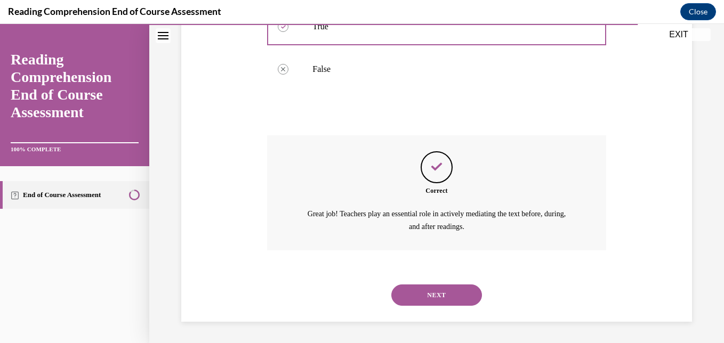
click at [435, 297] on button "NEXT" at bounding box center [436, 295] width 91 height 21
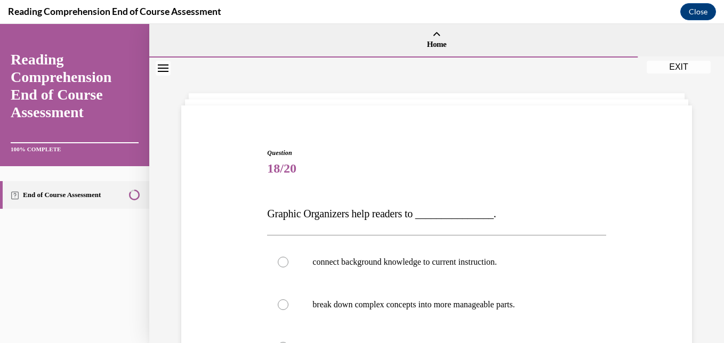
scroll to position [117, 0]
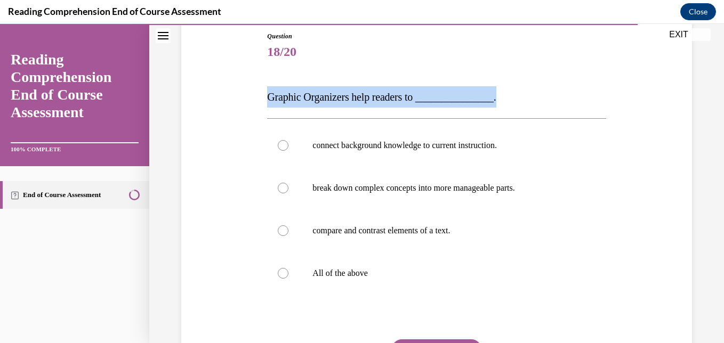
drag, startPoint x: 266, startPoint y: 93, endPoint x: 512, endPoint y: 101, distance: 245.8
click at [512, 101] on p "Graphic Organizers help readers to _______________." at bounding box center [436, 96] width 338 height 21
click at [265, 92] on div "Question 18/20 Graphic Organizers help readers to _______________. connect back…" at bounding box center [436, 220] width 344 height 411
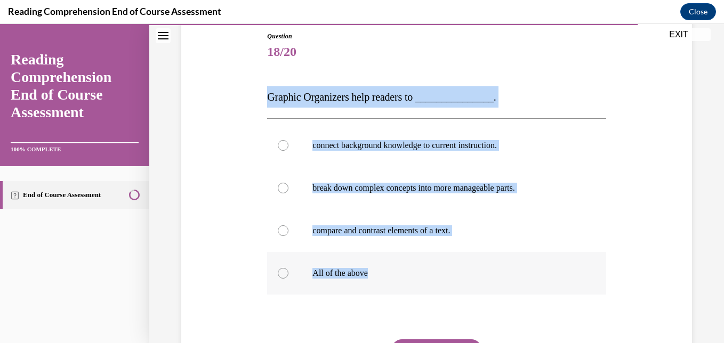
drag, startPoint x: 265, startPoint y: 92, endPoint x: 433, endPoint y: 273, distance: 247.0
click at [433, 273] on div "Question 18/20 Graphic Organizers help readers to _______________. connect back…" at bounding box center [436, 220] width 344 height 411
click at [336, 273] on p "All of the above" at bounding box center [445, 273] width 267 height 11
click at [288, 273] on input "All of the above" at bounding box center [283, 273] width 11 height 11
radio input "true"
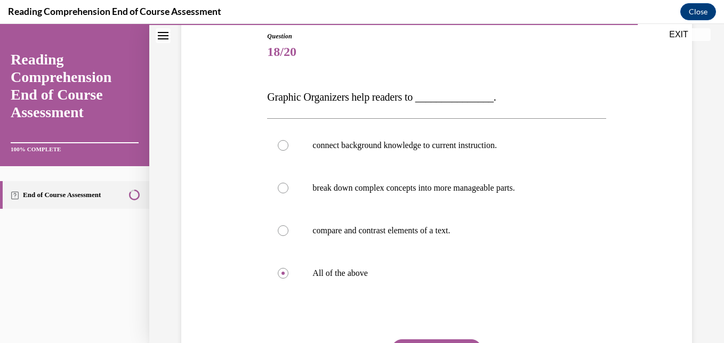
click at [413, 339] on div "Question 18/20 Graphic Organizers help readers to _______________. connect back…" at bounding box center [436, 228] width 338 height 395
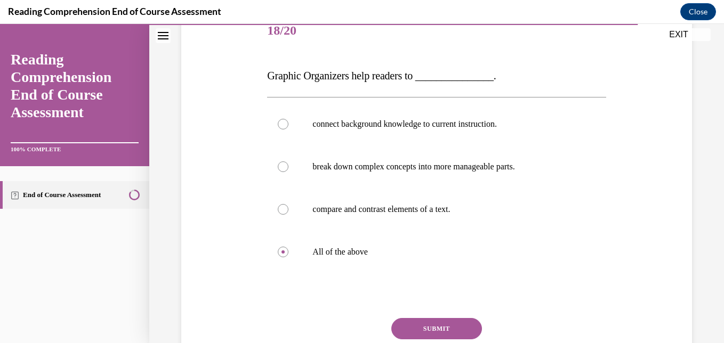
click at [420, 327] on button "SUBMIT" at bounding box center [436, 328] width 91 height 21
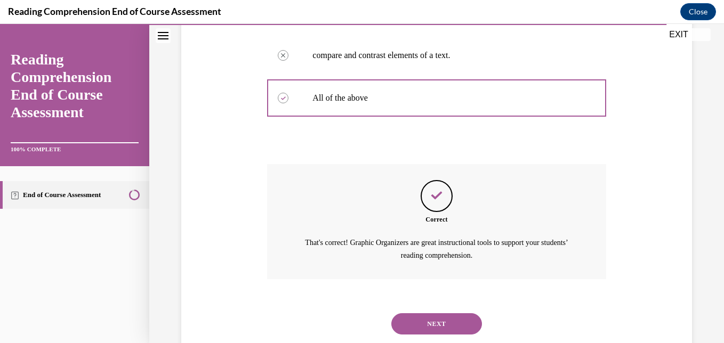
scroll to position [321, 0]
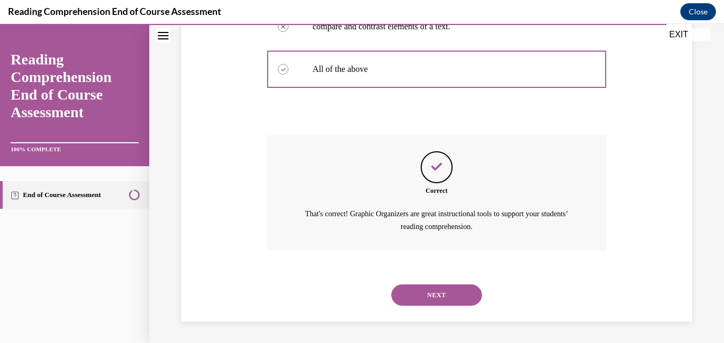
click at [431, 301] on button "NEXT" at bounding box center [436, 295] width 91 height 21
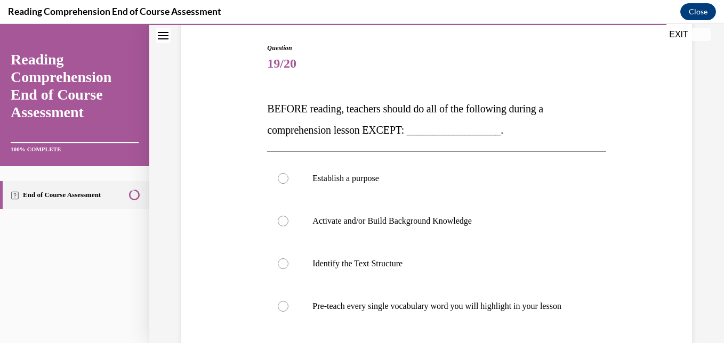
scroll to position [116, 0]
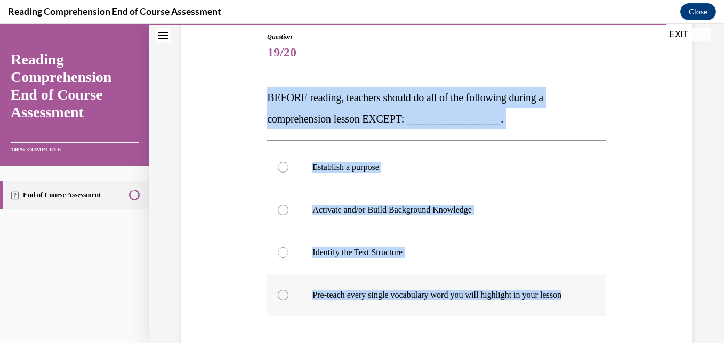
drag, startPoint x: 265, startPoint y: 93, endPoint x: 553, endPoint y: 304, distance: 356.2
click at [553, 304] on div "Question 19/20 BEFORE reading, teachers should do all of the following during a…" at bounding box center [436, 240] width 338 height 417
click at [398, 294] on p "Pre-teach every single vocabulary word you will highlight in your lesson" at bounding box center [445, 295] width 267 height 11
click at [288, 294] on input "Pre-teach every single vocabulary word you will highlight in your lesson" at bounding box center [283, 295] width 11 height 11
radio input "true"
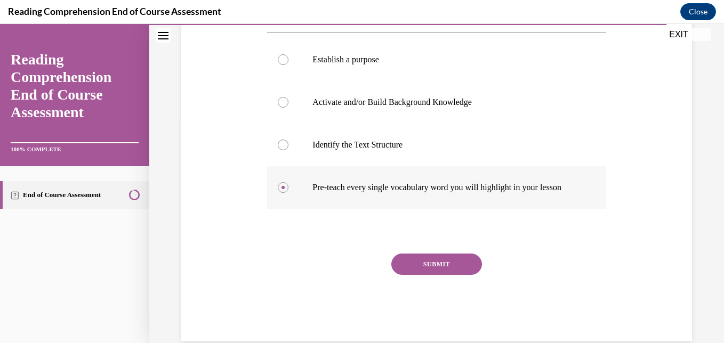
scroll to position [224, 0]
click at [437, 274] on button "SUBMIT" at bounding box center [436, 263] width 91 height 21
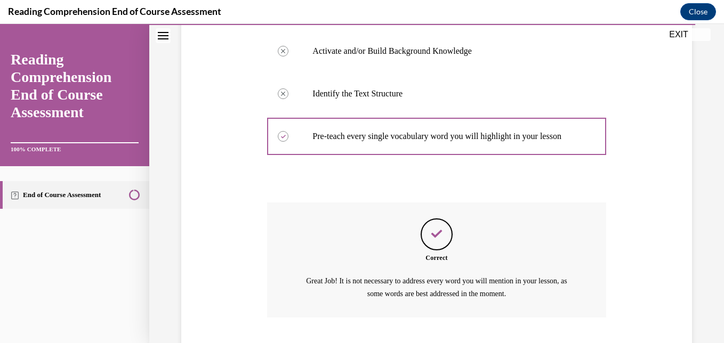
scroll to position [353, 0]
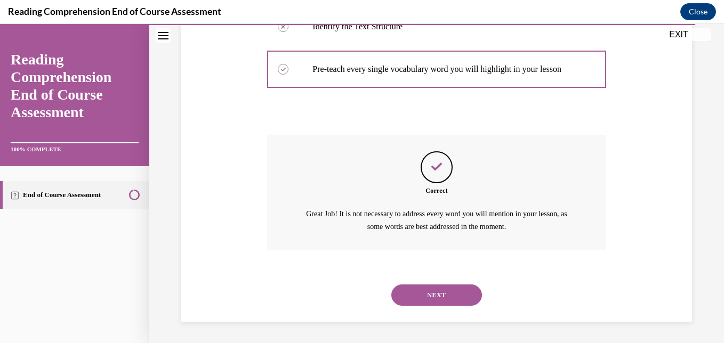
click at [429, 294] on button "NEXT" at bounding box center [436, 295] width 91 height 21
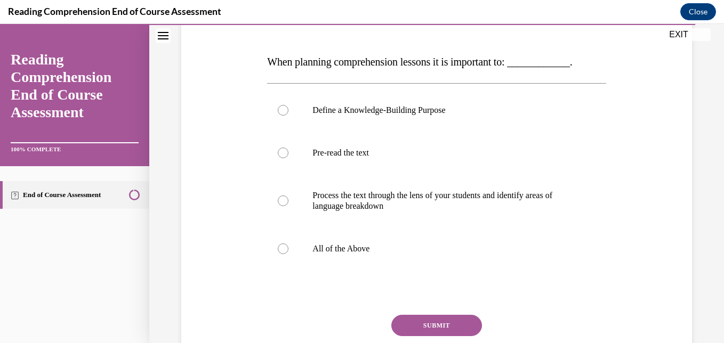
scroll to position [152, 0]
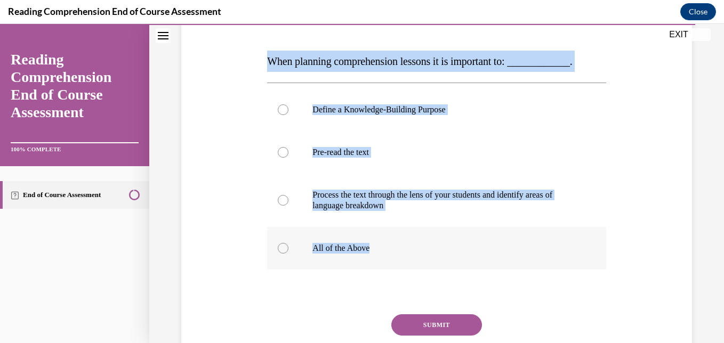
drag, startPoint x: 263, startPoint y: 56, endPoint x: 424, endPoint y: 259, distance: 258.4
click at [424, 259] on div "Question 20/20 When planning comprehension lessons it is important to: ________…" at bounding box center [436, 191] width 344 height 422
click at [362, 259] on label "All of the Above" at bounding box center [436, 248] width 338 height 43
click at [288, 254] on input "All of the Above" at bounding box center [283, 248] width 11 height 11
radio input "true"
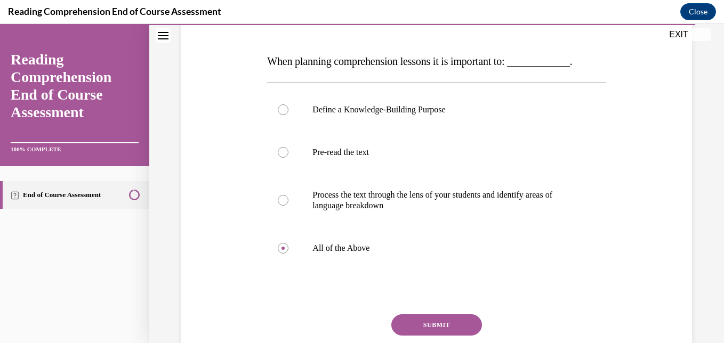
click at [437, 324] on button "SUBMIT" at bounding box center [436, 324] width 91 height 21
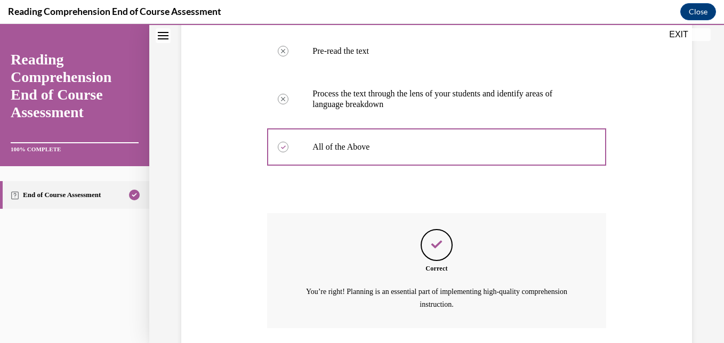
scroll to position [332, 0]
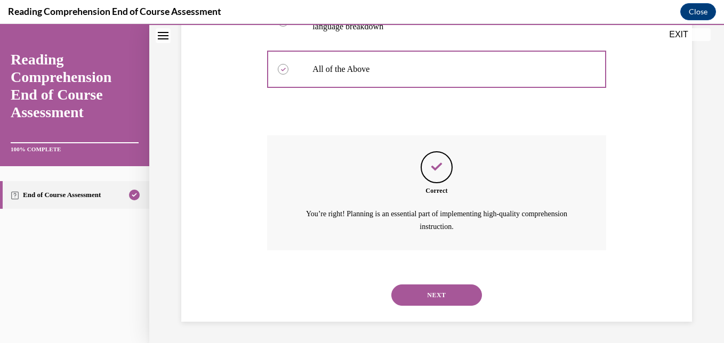
click at [446, 297] on button "NEXT" at bounding box center [436, 295] width 91 height 21
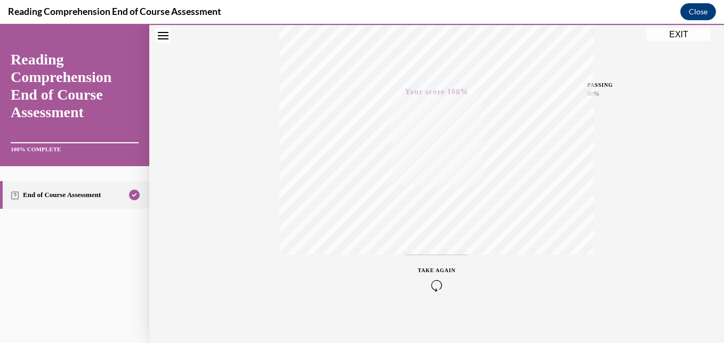
scroll to position [227, 0]
click at [676, 35] on button "EXIT" at bounding box center [679, 34] width 64 height 13
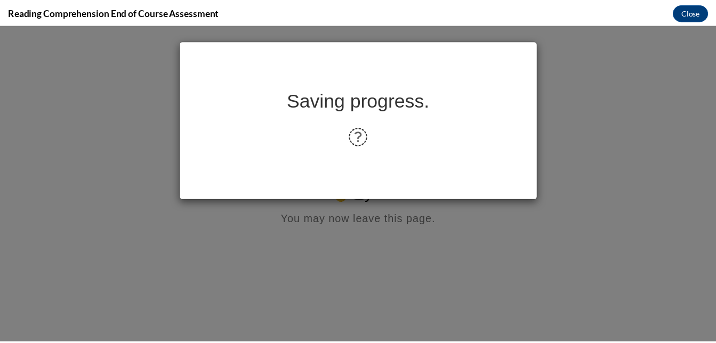
scroll to position [0, 0]
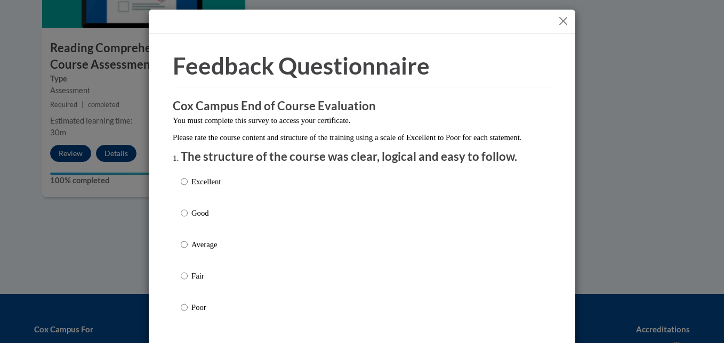
click at [557, 22] on button "Close" at bounding box center [562, 20] width 13 height 13
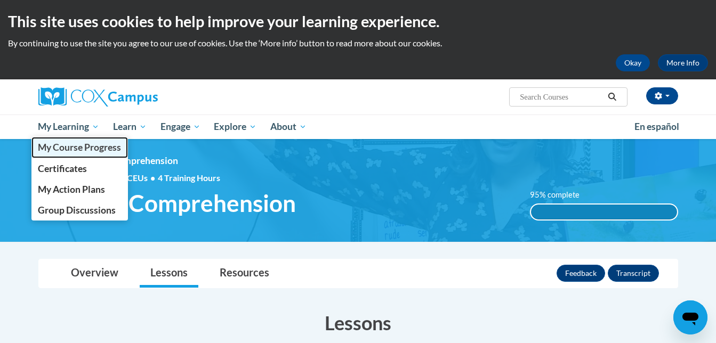
click at [91, 147] on span "My Course Progress" at bounding box center [79, 147] width 83 height 11
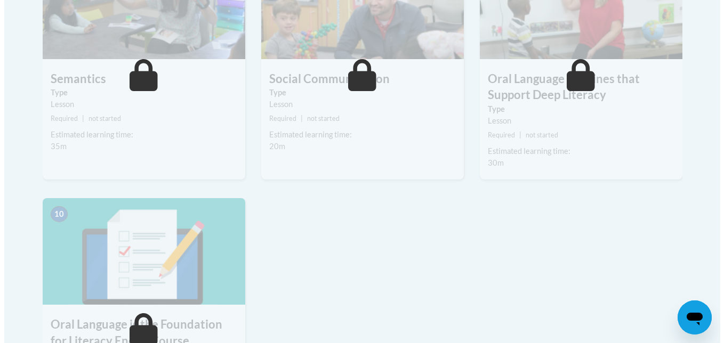
scroll to position [812, 0]
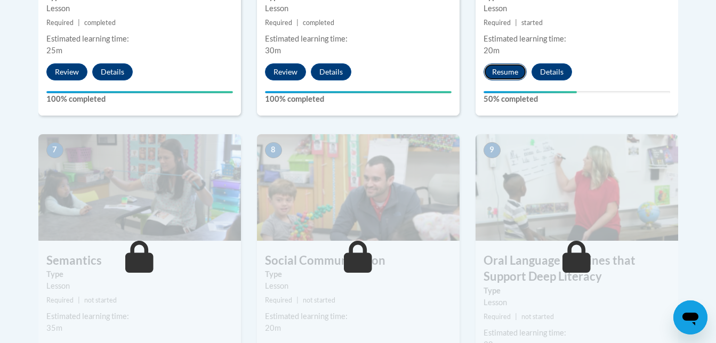
click at [516, 70] on button "Resume" at bounding box center [504, 71] width 43 height 17
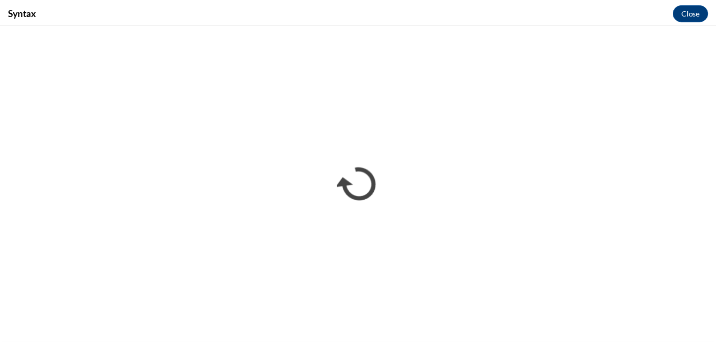
scroll to position [0, 0]
click at [705, 11] on button "Close" at bounding box center [698, 11] width 36 height 17
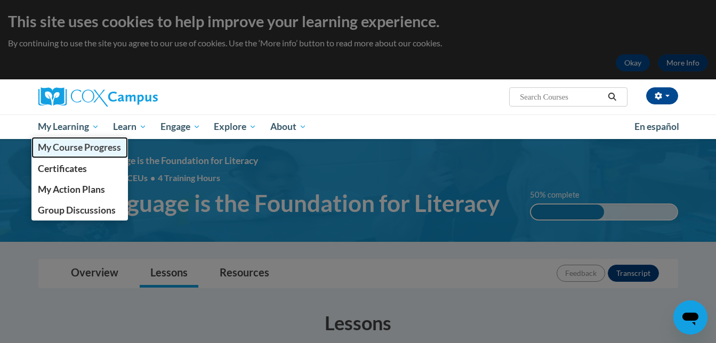
click at [67, 140] on link "My Course Progress" at bounding box center [79, 147] width 97 height 21
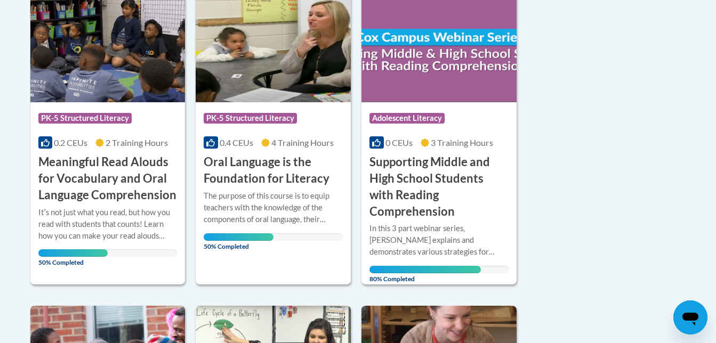
scroll to position [287, 0]
